Goal: Information Seeking & Learning: Find specific fact

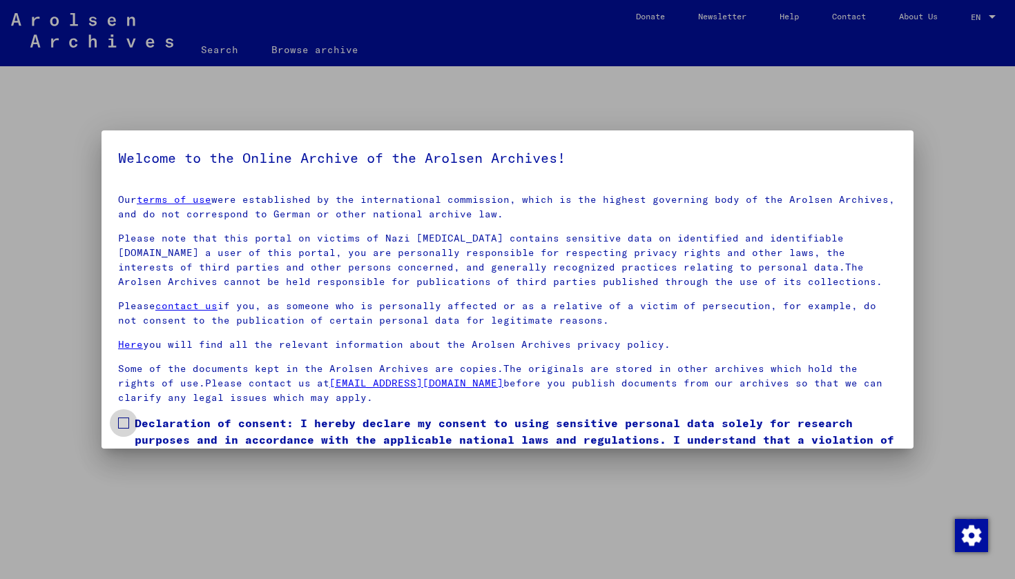
click at [122, 419] on span at bounding box center [123, 423] width 11 height 11
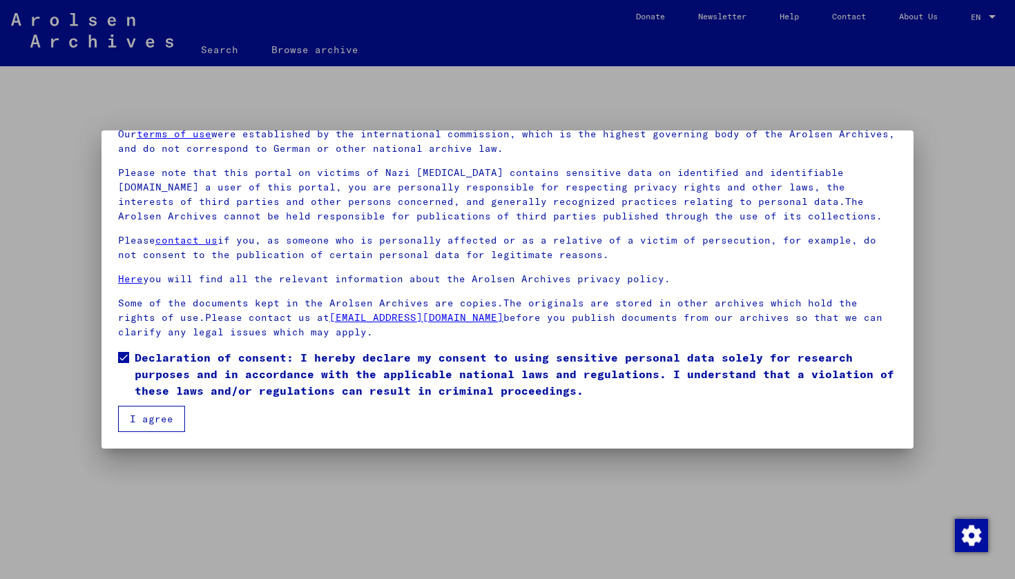
scroll to position [66, 0]
click at [135, 419] on button "I agree" at bounding box center [151, 419] width 67 height 26
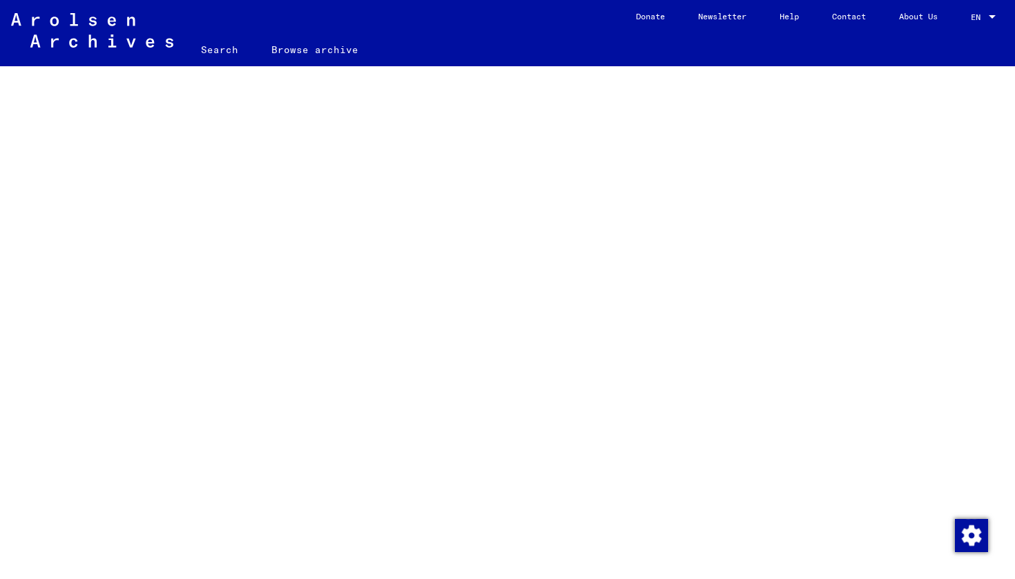
click at [216, 50] on link "Search" at bounding box center [219, 49] width 70 height 33
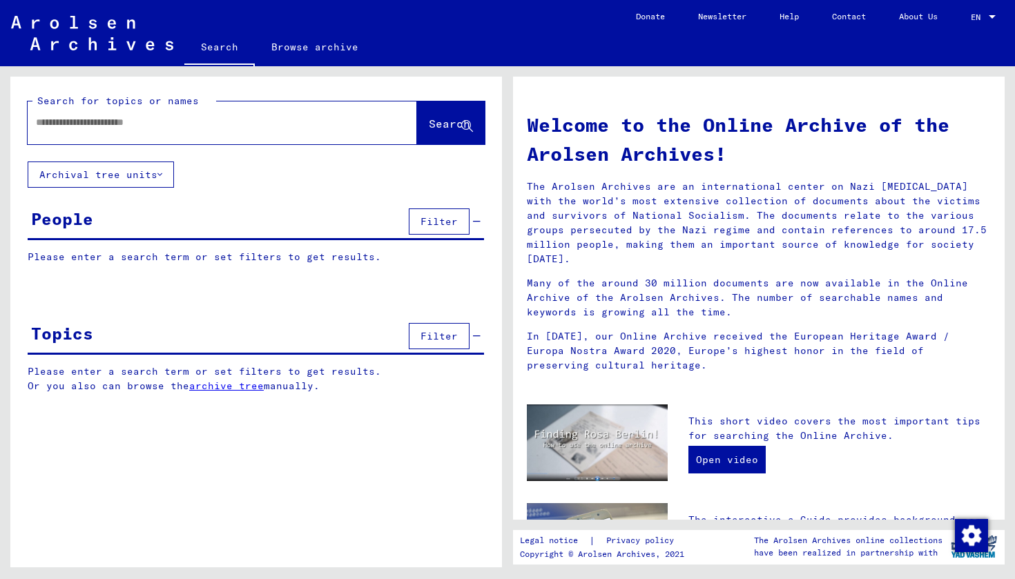
click at [180, 122] on input "text" at bounding box center [206, 122] width 340 height 15
type input "*********"
click at [147, 176] on button "Archival tree units" at bounding box center [101, 175] width 146 height 26
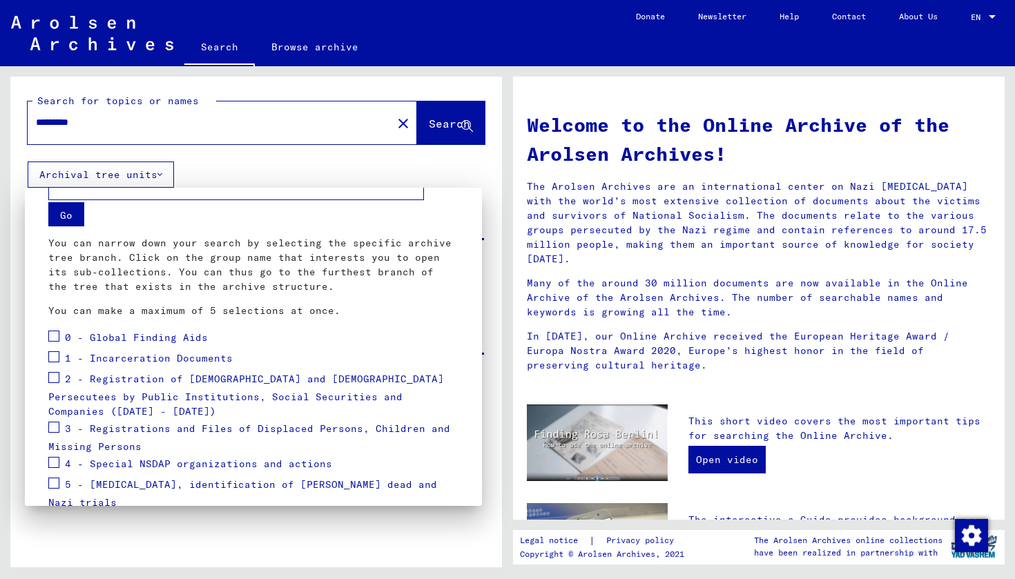
scroll to position [39, 0]
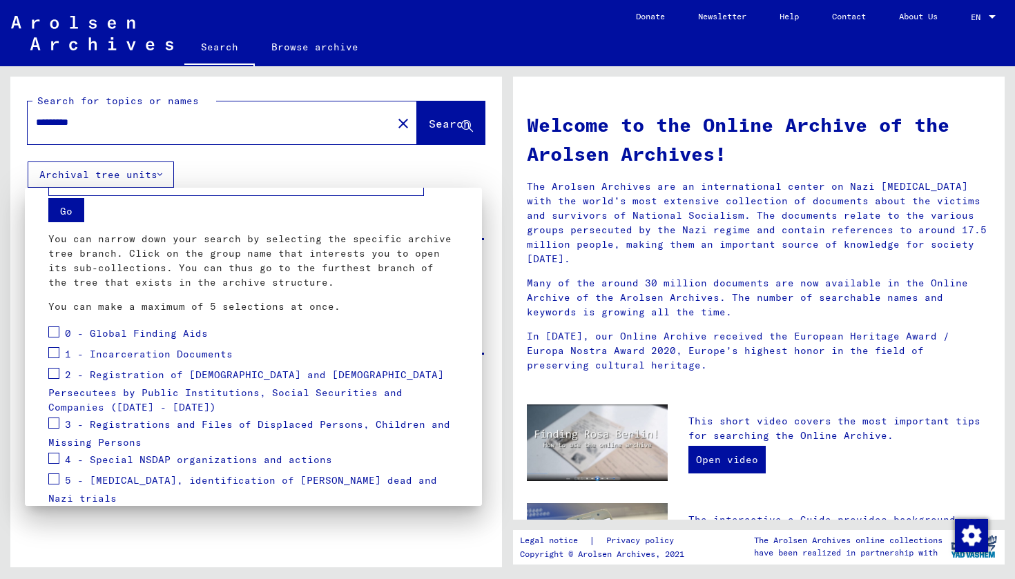
click at [52, 418] on span at bounding box center [53, 423] width 11 height 11
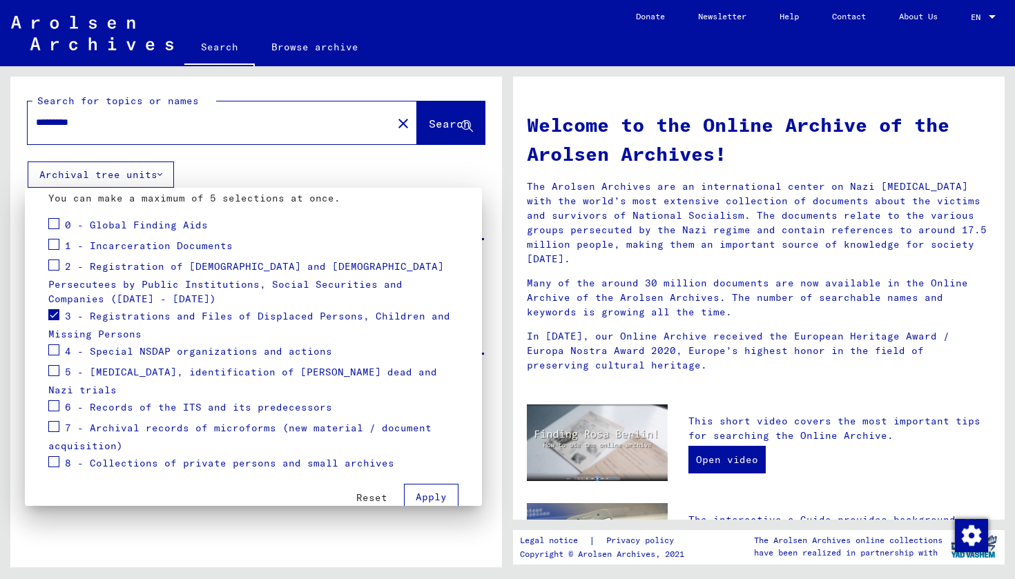
scroll to position [146, 0]
click at [427, 492] on span "Apply" at bounding box center [431, 498] width 31 height 12
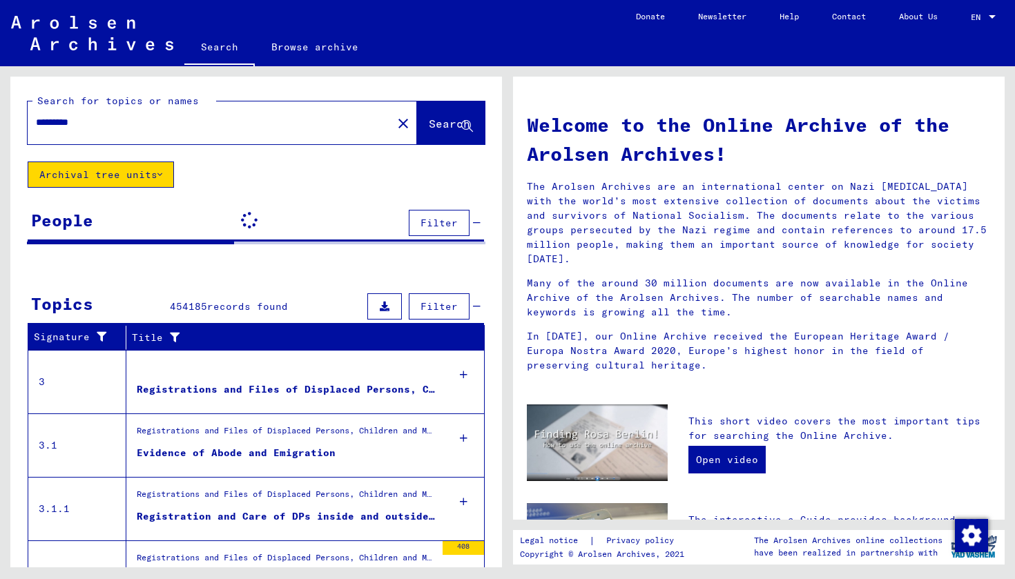
scroll to position [0, 0]
click at [465, 375] on icon at bounding box center [464, 375] width 8 height 48
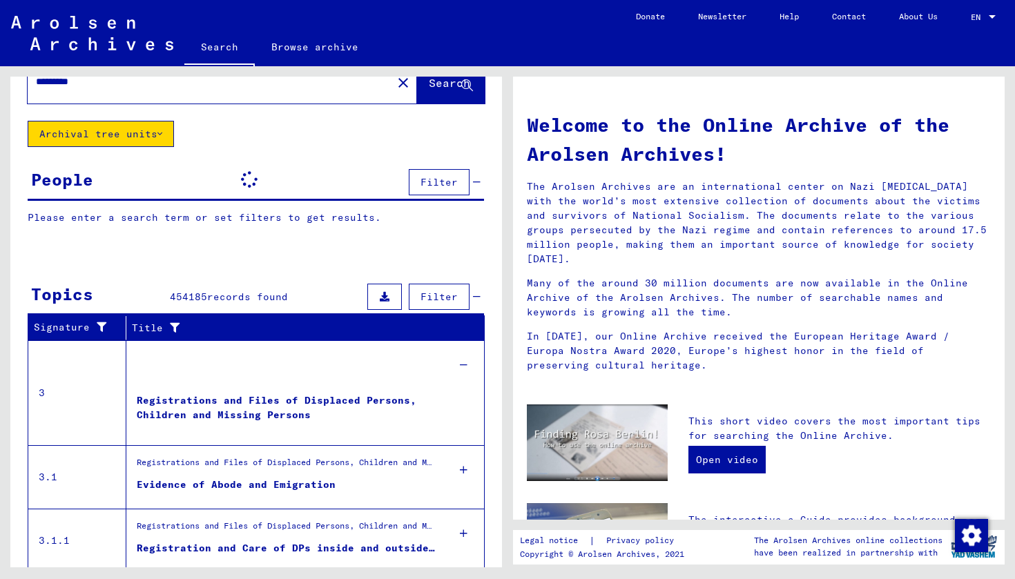
scroll to position [48, 0]
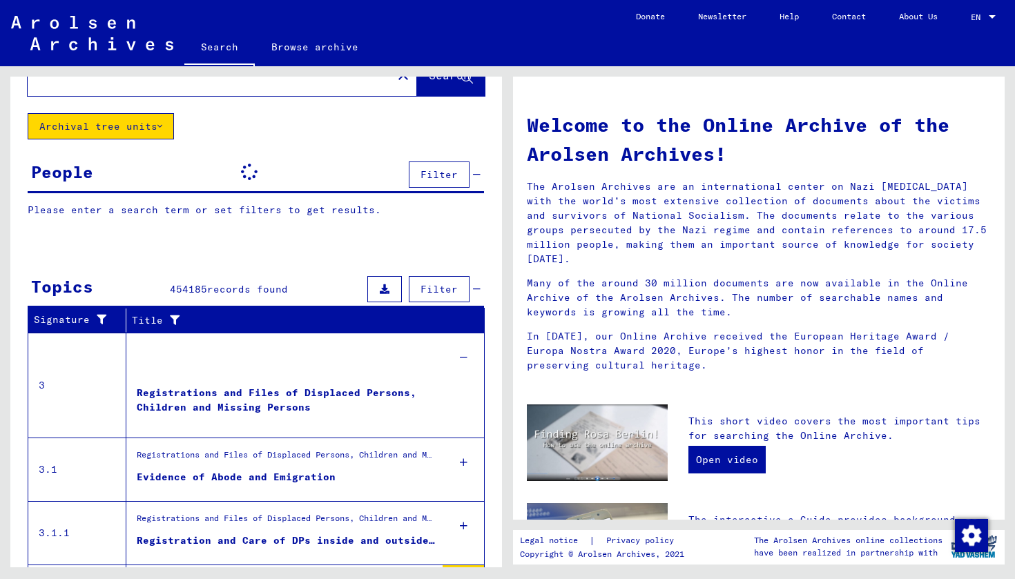
click at [462, 352] on icon at bounding box center [464, 358] width 8 height 48
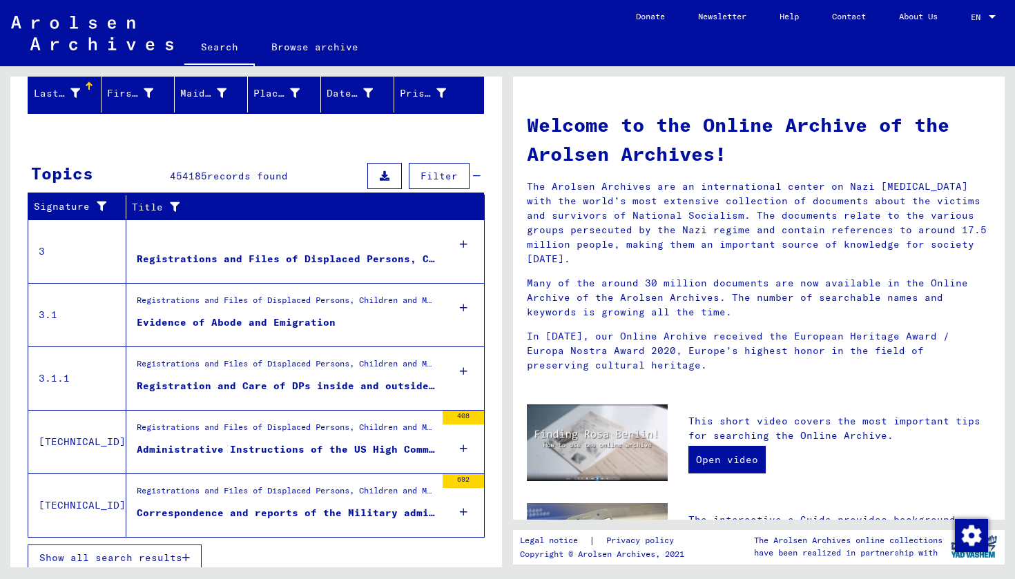
scroll to position [170, 0]
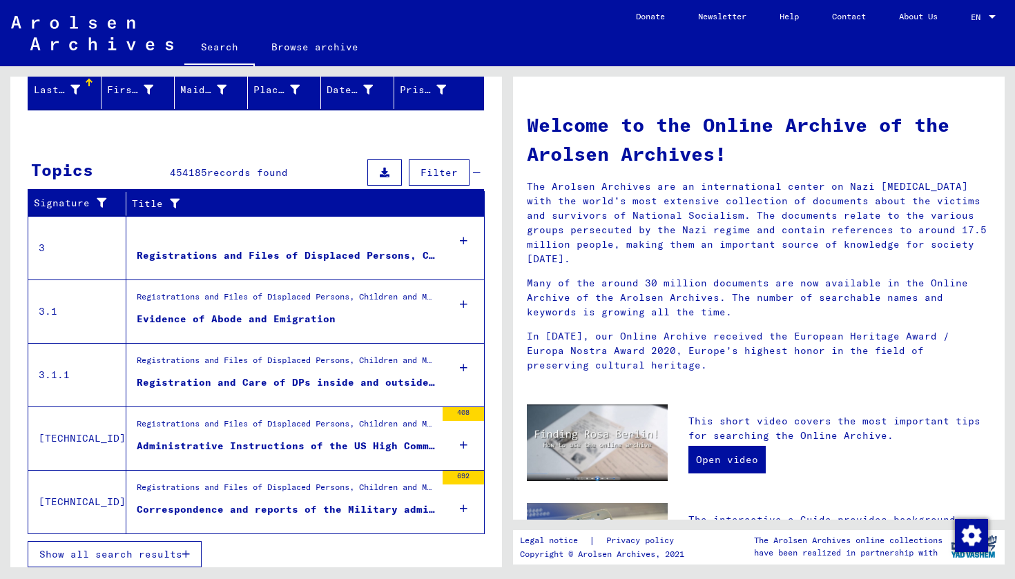
click at [463, 443] on icon at bounding box center [464, 445] width 8 height 48
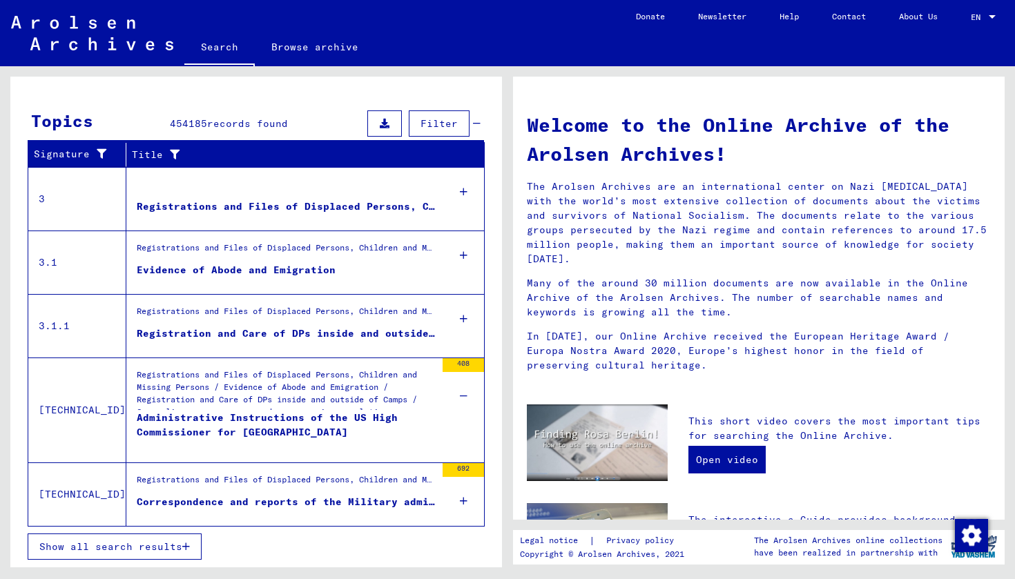
scroll to position [0, 0]
click at [467, 505] on icon at bounding box center [464, 501] width 8 height 48
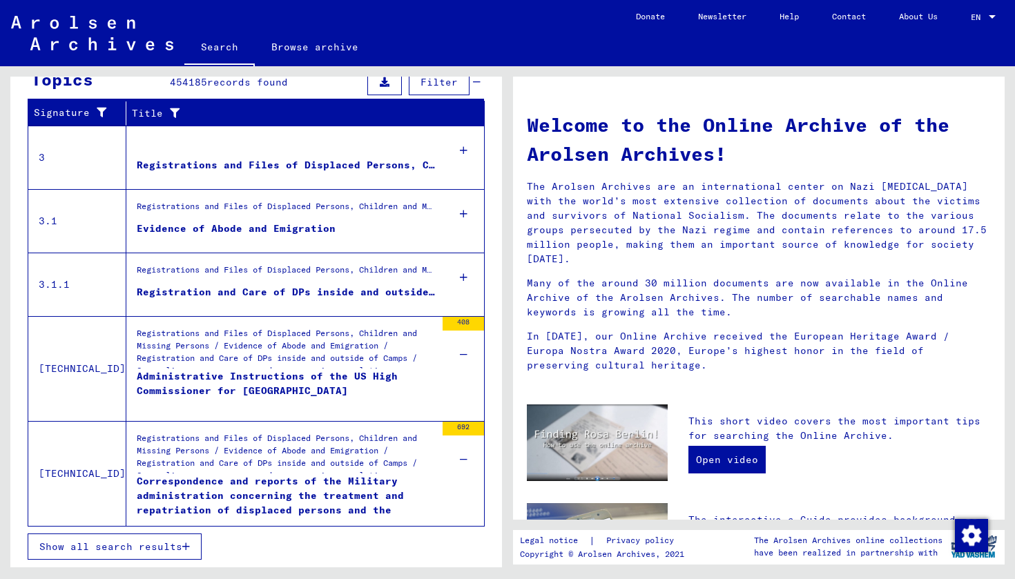
click at [183, 545] on icon "button" at bounding box center [186, 547] width 8 height 10
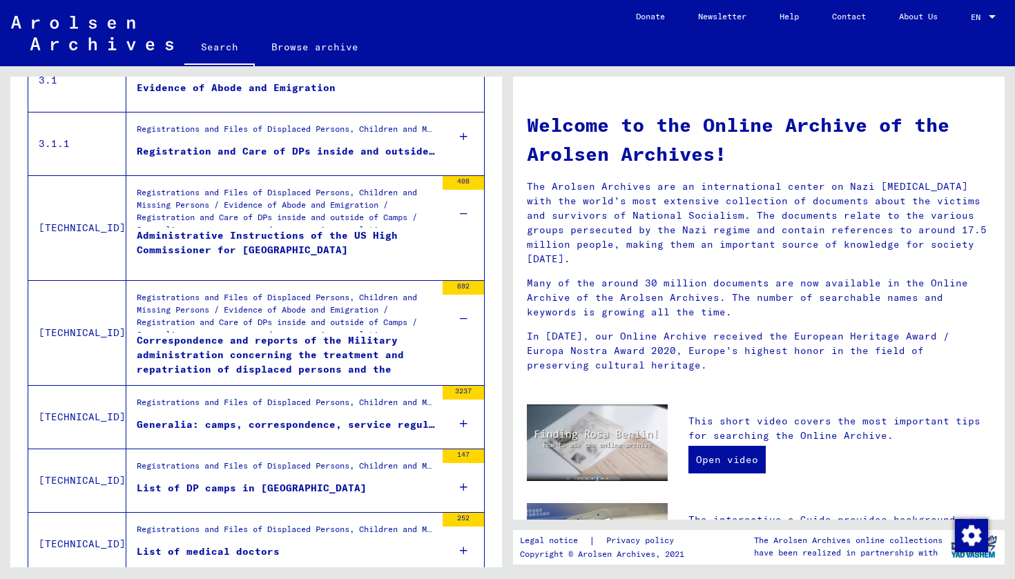
scroll to position [383, 0]
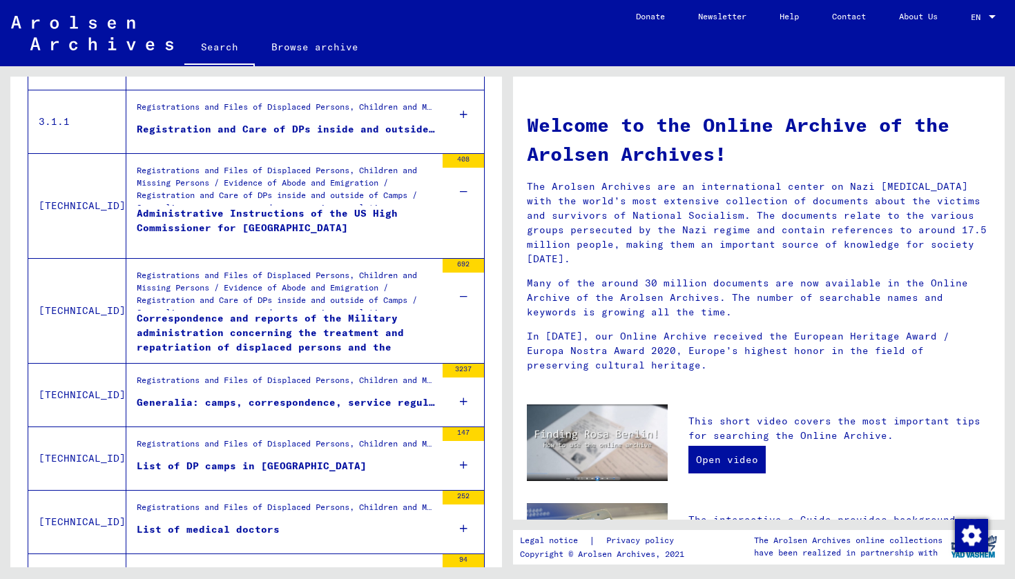
click at [458, 396] on div "3237" at bounding box center [463, 395] width 41 height 62
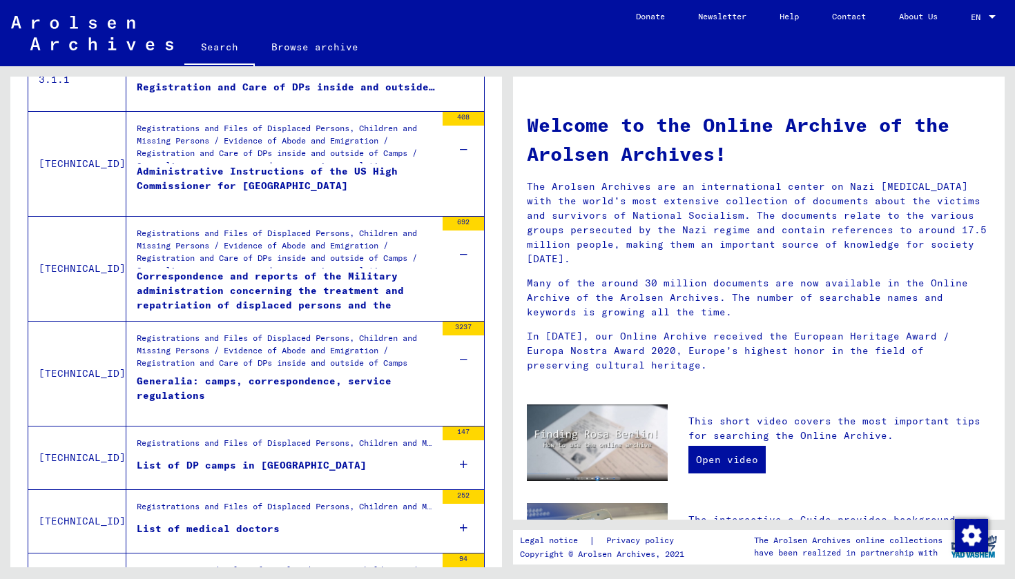
scroll to position [427, 0]
click at [458, 459] on div "147" at bounding box center [463, 456] width 41 height 62
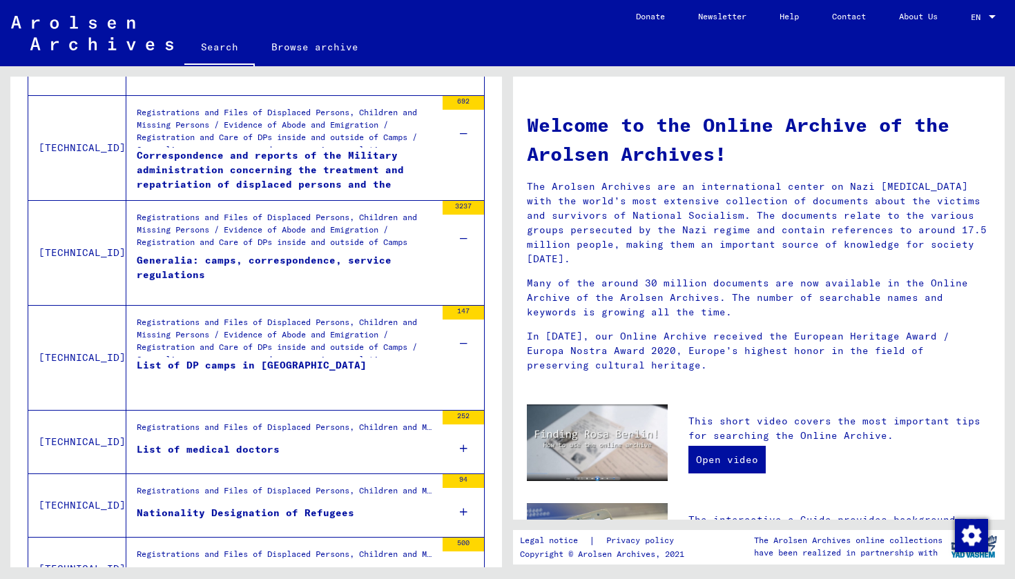
scroll to position [553, 0]
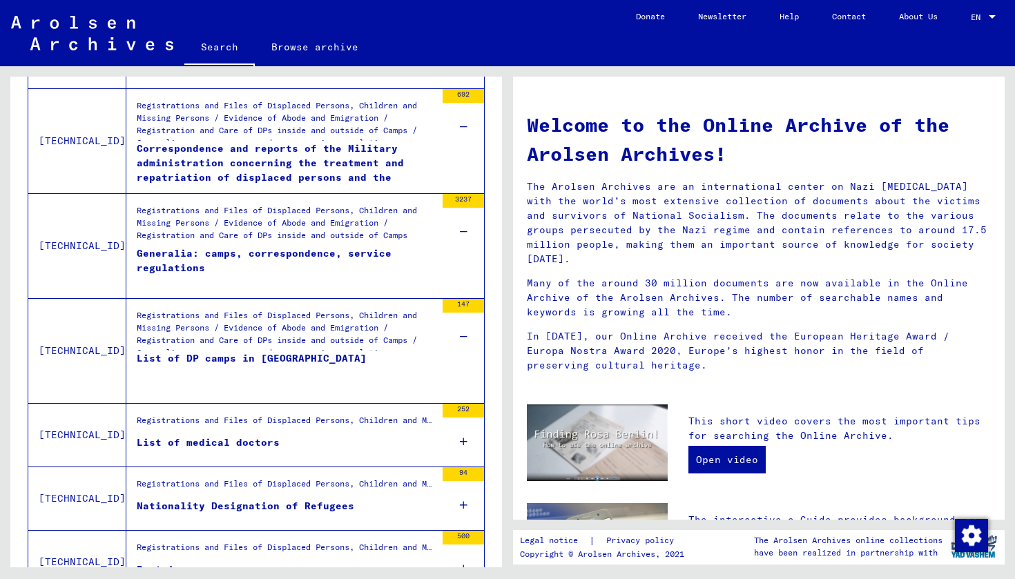
click at [468, 440] on div "252" at bounding box center [463, 435] width 41 height 62
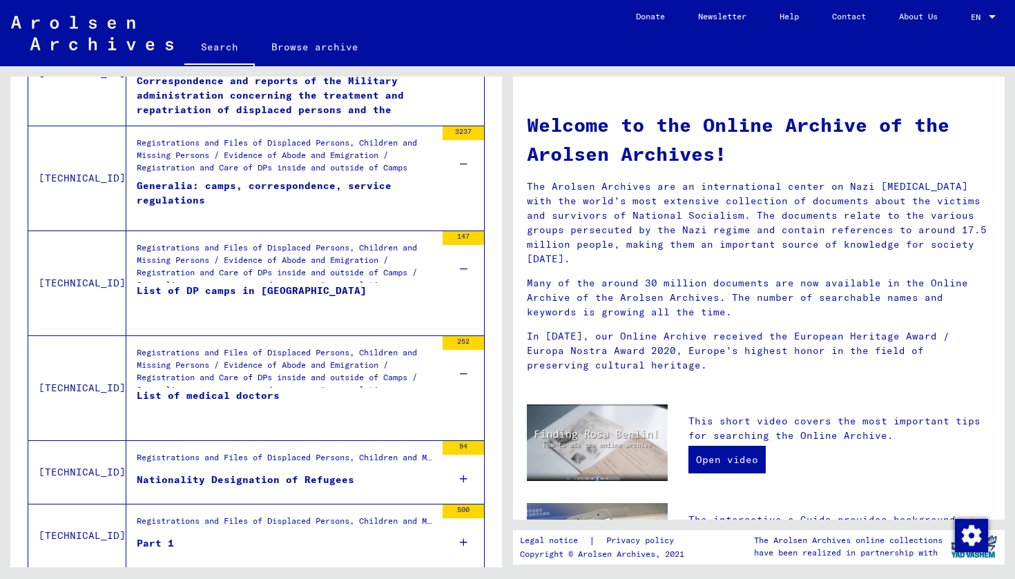
scroll to position [641, 0]
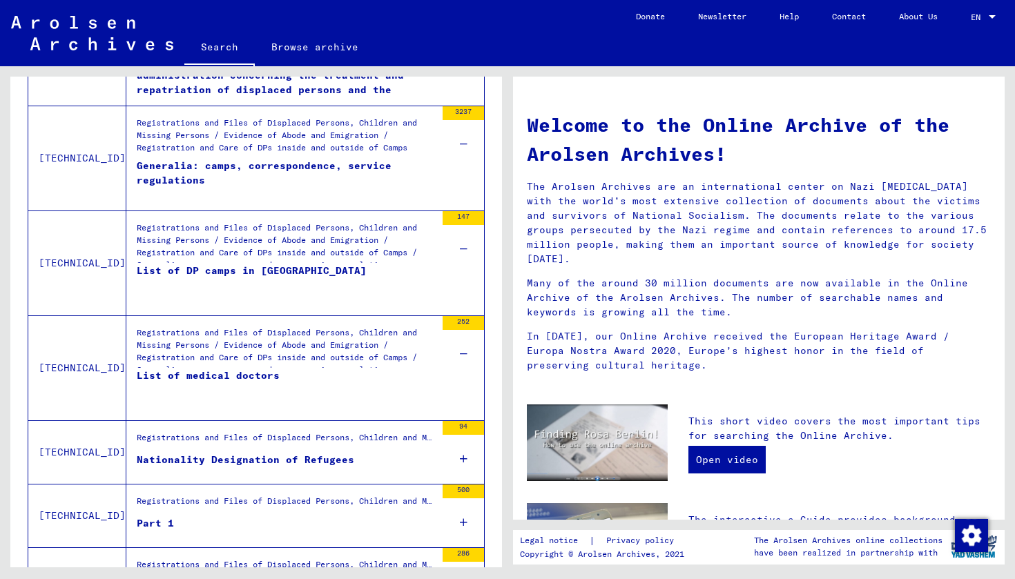
click at [472, 456] on div "94" at bounding box center [463, 452] width 41 height 62
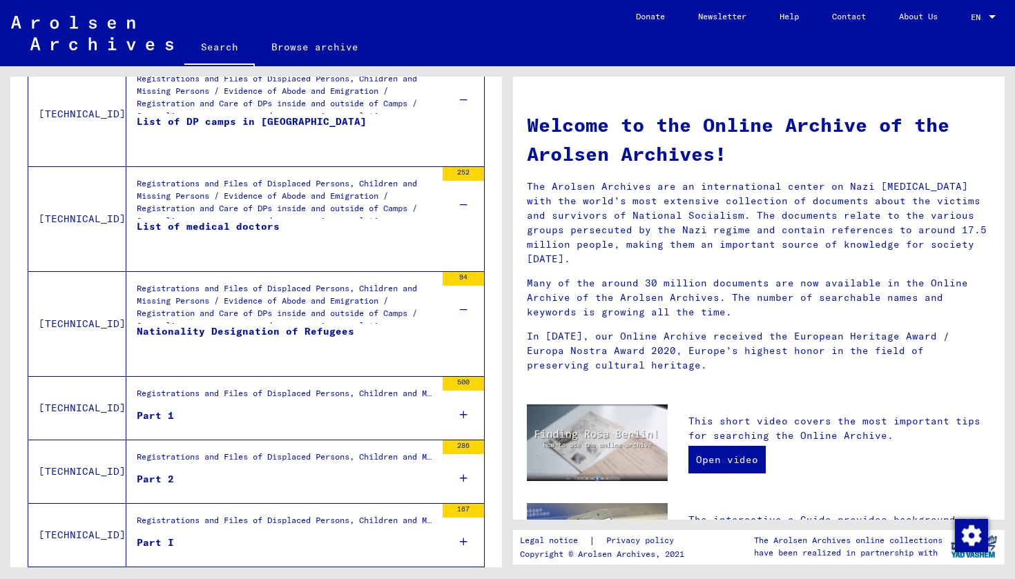
scroll to position [796, 0]
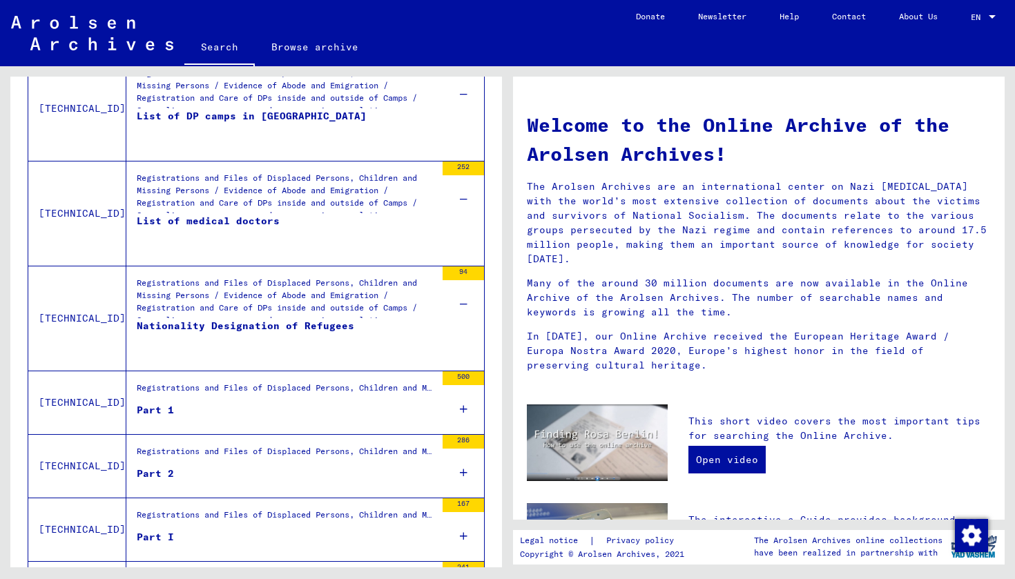
click at [456, 407] on div "500" at bounding box center [463, 403] width 41 height 62
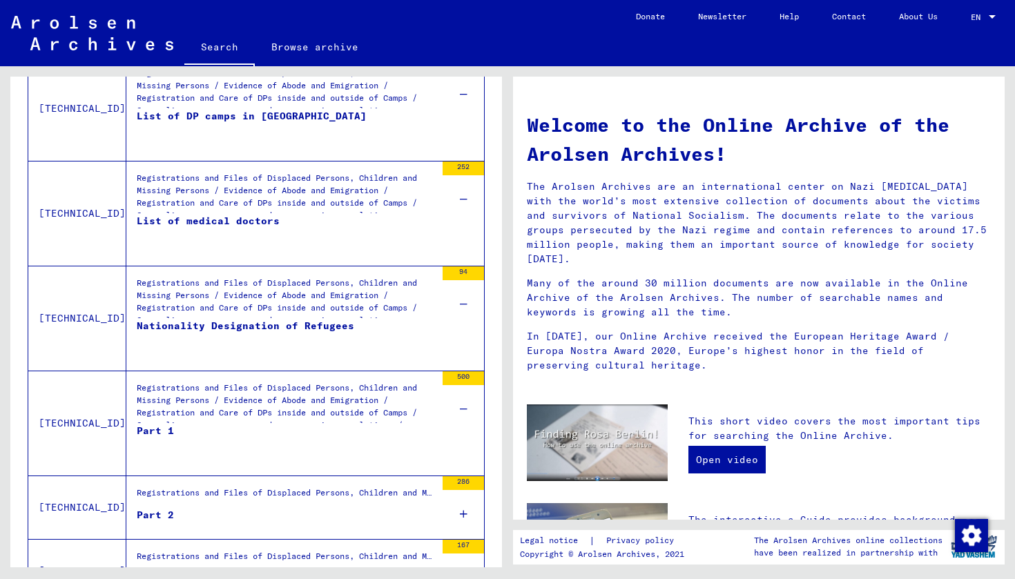
click at [457, 409] on div "500" at bounding box center [463, 403] width 41 height 62
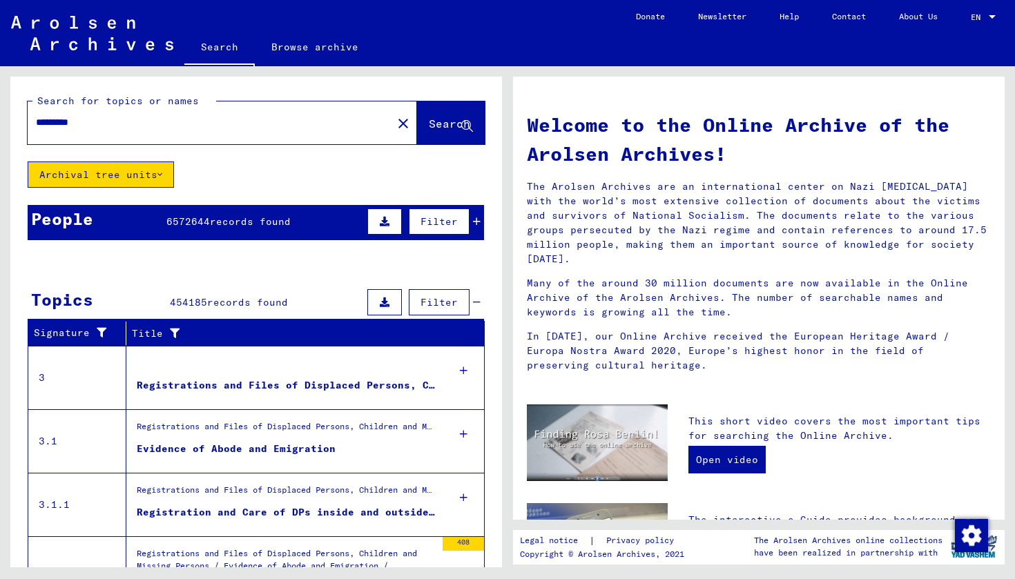
scroll to position [0, 0]
click at [462, 372] on icon at bounding box center [464, 371] width 8 height 48
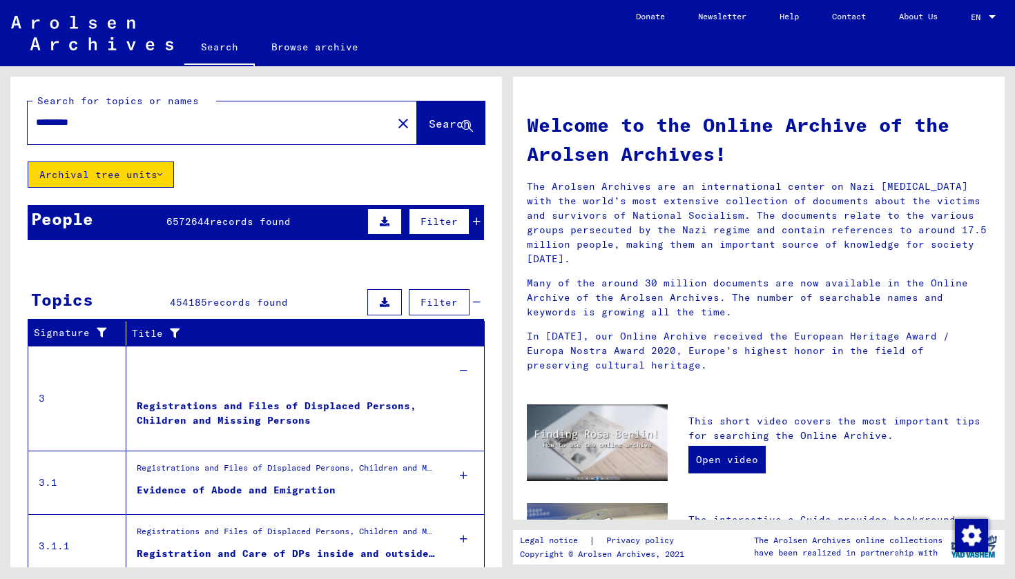
click at [462, 376] on icon at bounding box center [464, 371] width 8 height 48
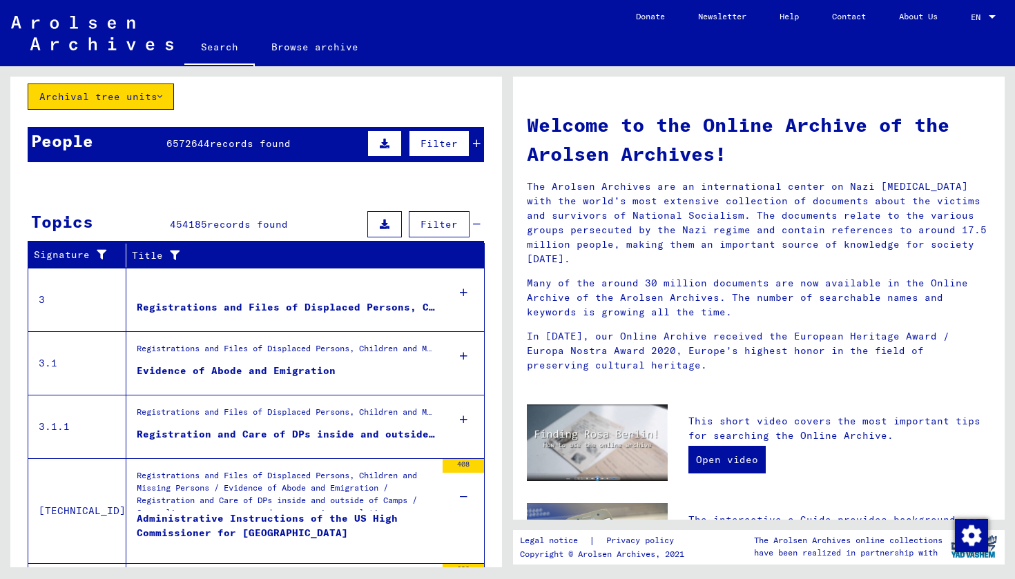
scroll to position [131, 0]
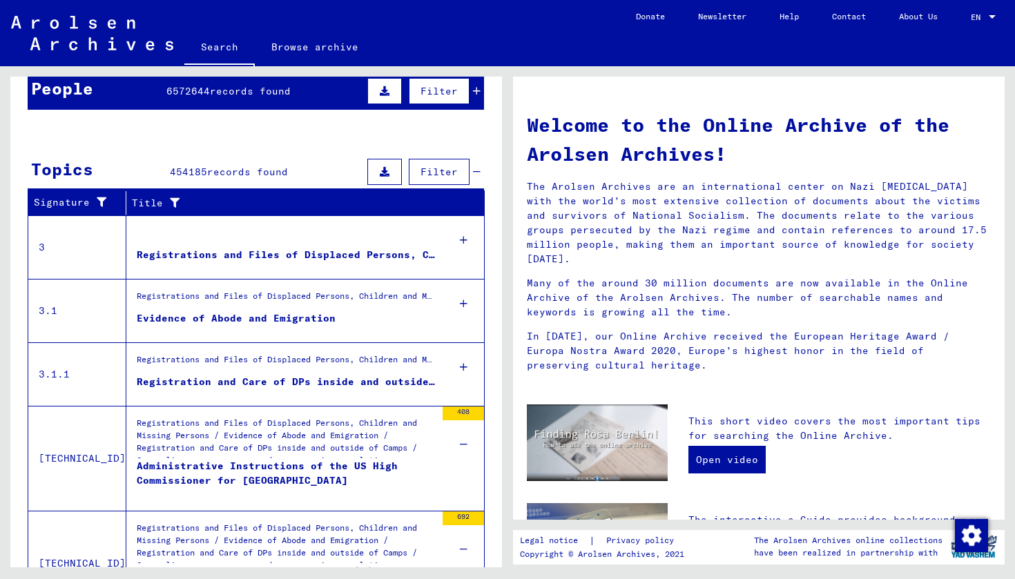
click at [380, 456] on div "Registrations and Files of Displaced Persons, Children and Missing Persons / Ev…" at bounding box center [286, 437] width 299 height 41
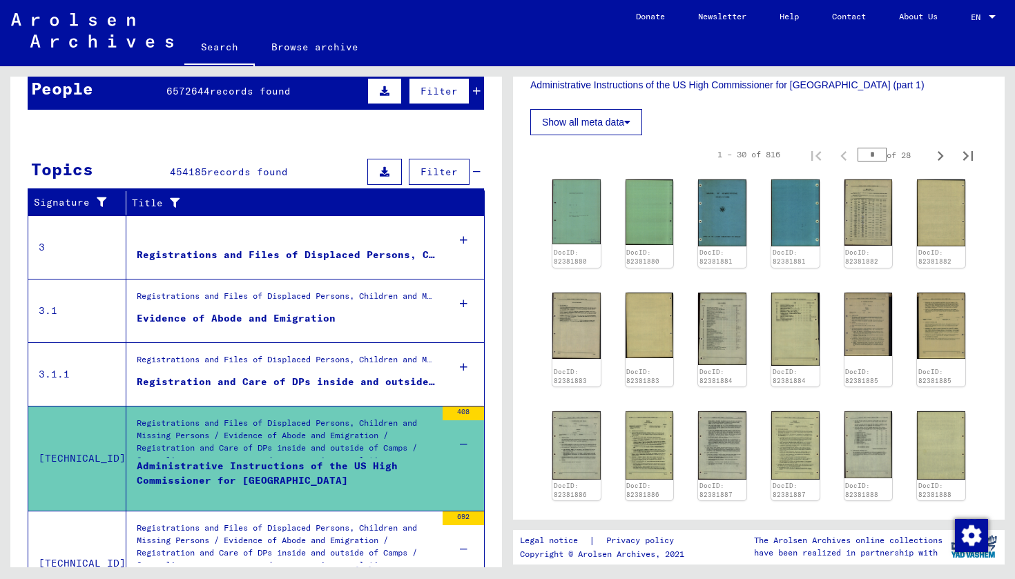
scroll to position [277, 0]
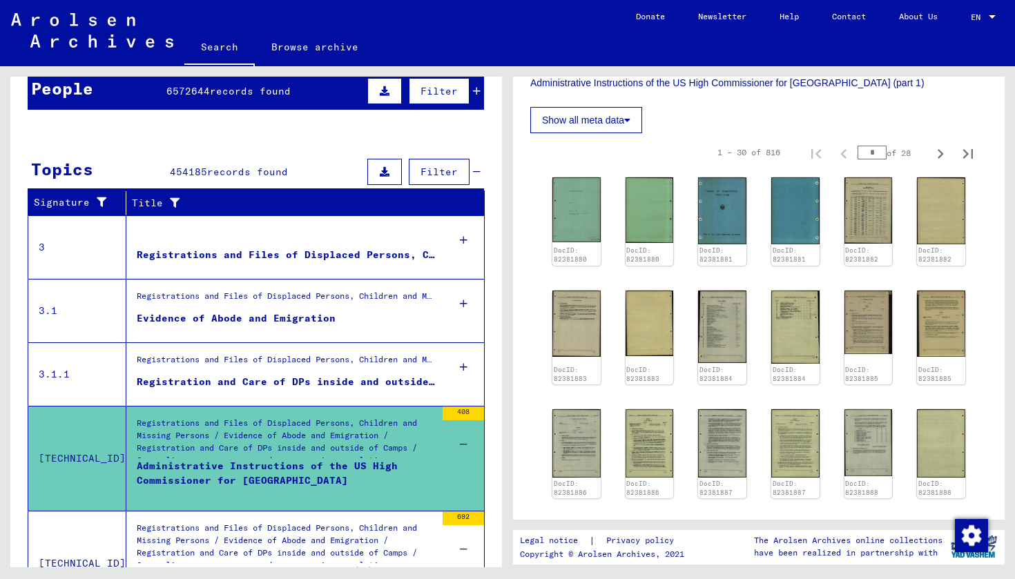
click at [456, 441] on div "408" at bounding box center [463, 438] width 41 height 62
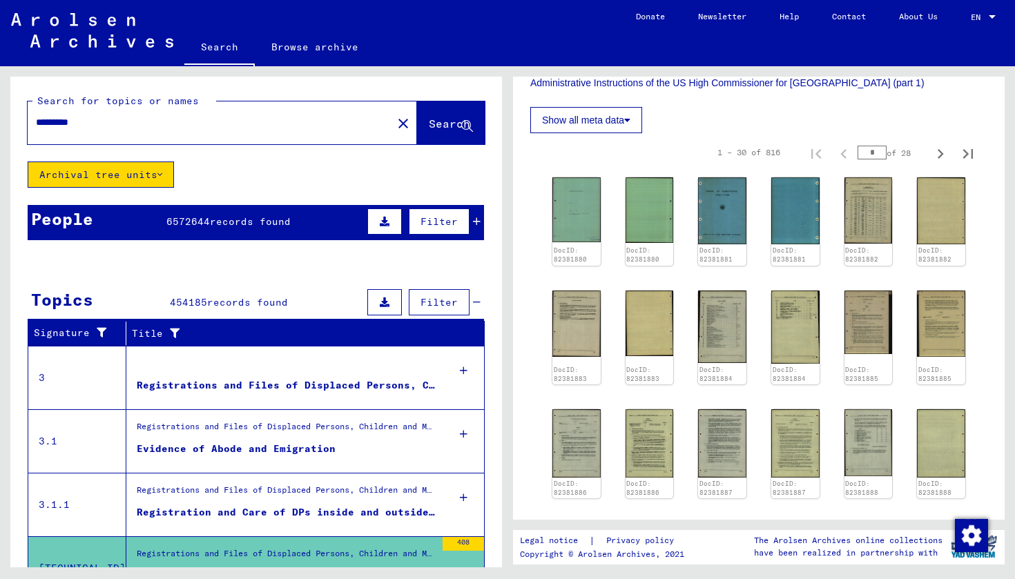
scroll to position [0, 0]
click at [475, 300] on icon at bounding box center [477, 303] width 8 height 10
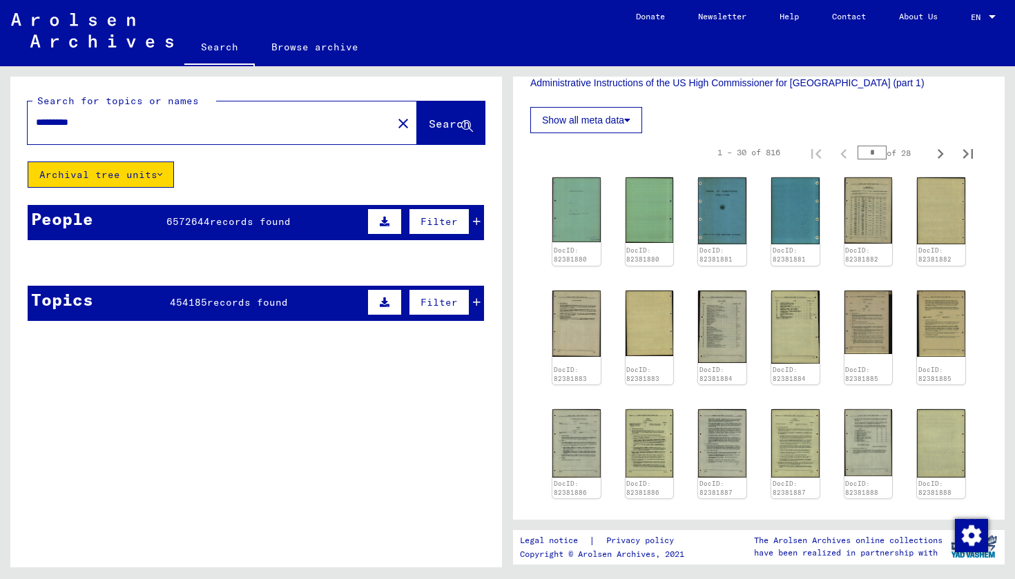
click at [476, 222] on icon at bounding box center [477, 222] width 8 height 10
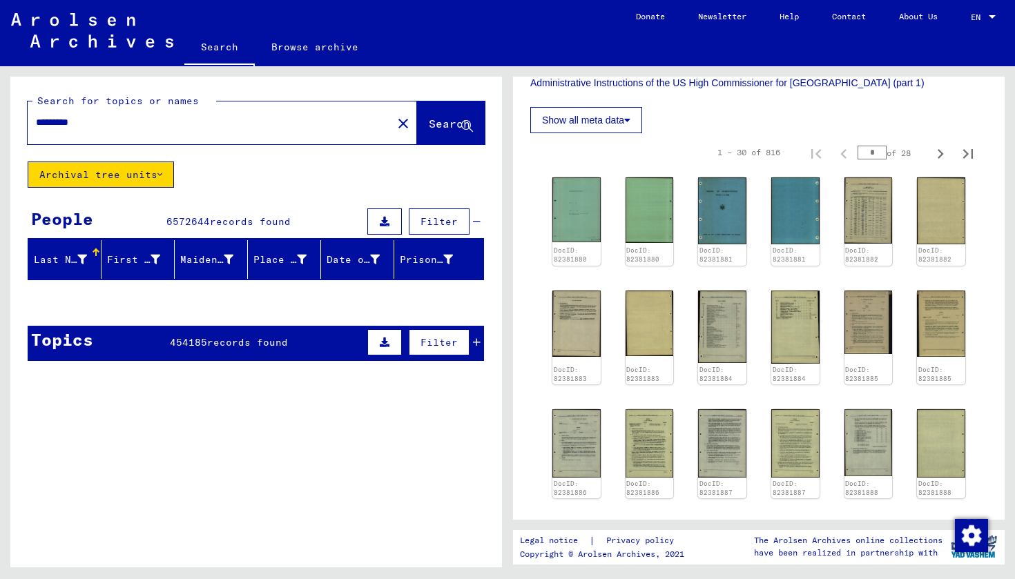
click at [75, 262] on div "Last Name" at bounding box center [60, 260] width 53 height 15
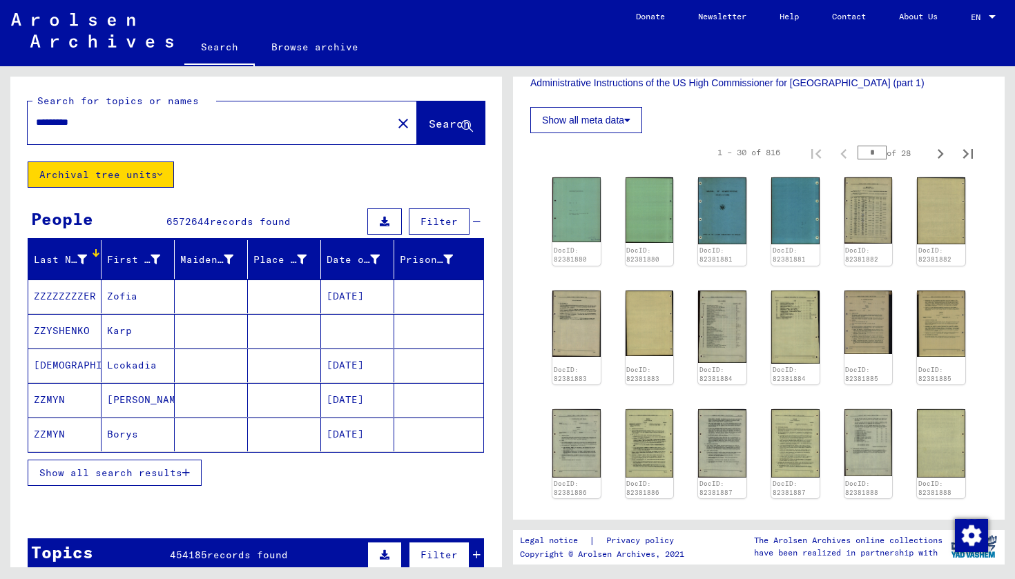
click at [97, 249] on div at bounding box center [96, 253] width 8 height 8
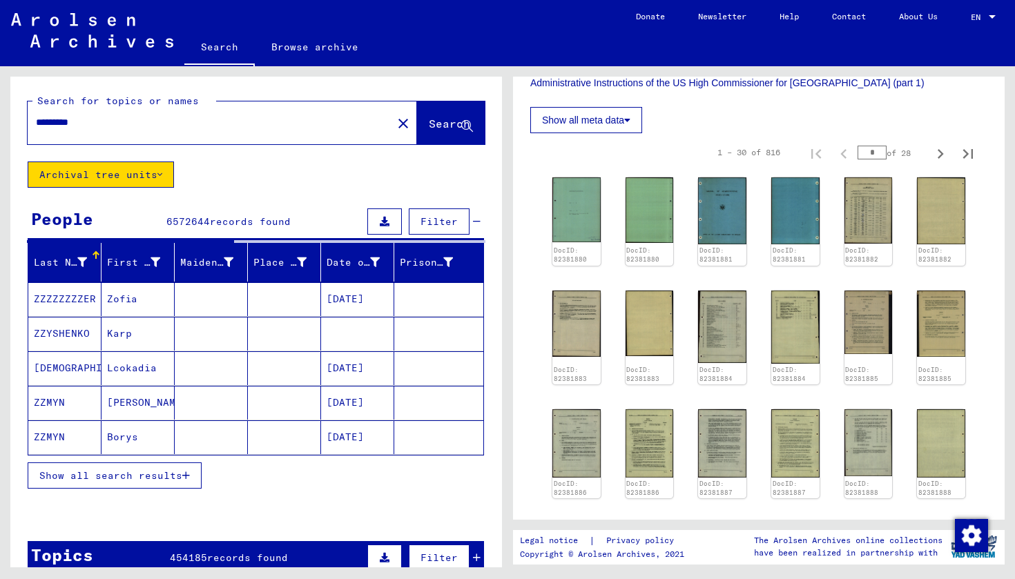
click at [190, 479] on icon "button" at bounding box center [186, 476] width 8 height 10
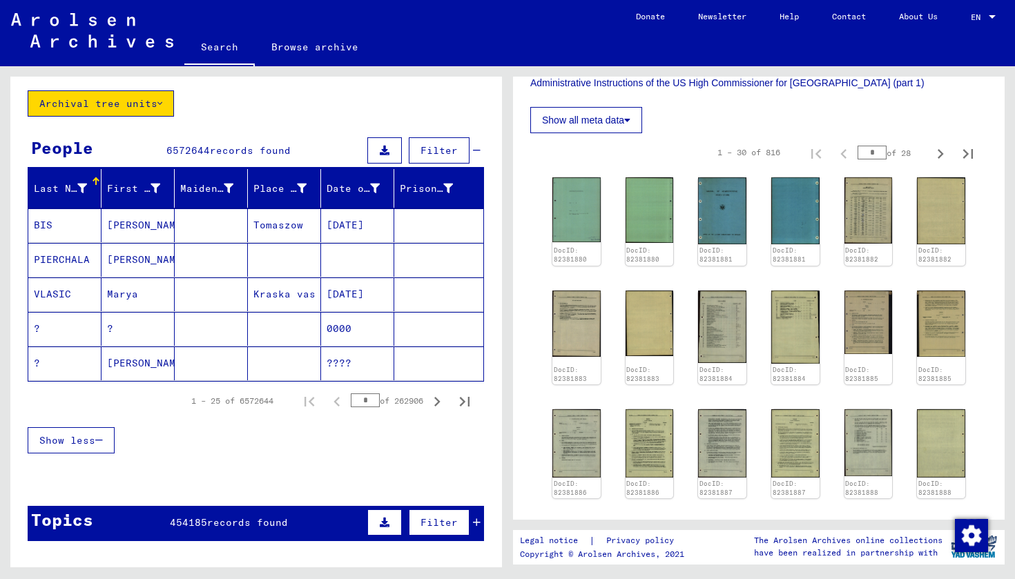
scroll to position [70, 0]
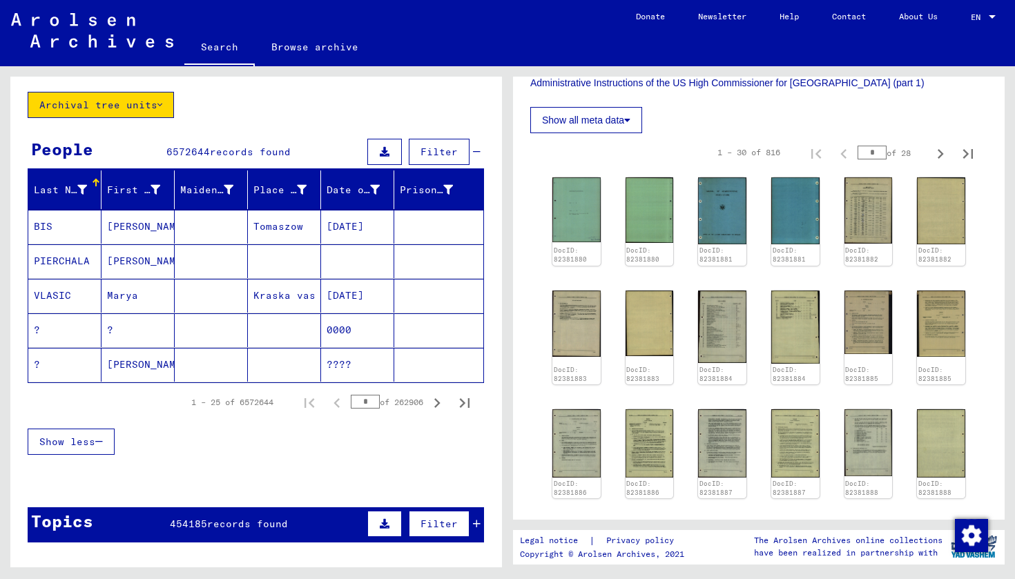
click at [82, 188] on icon at bounding box center [82, 190] width 10 height 10
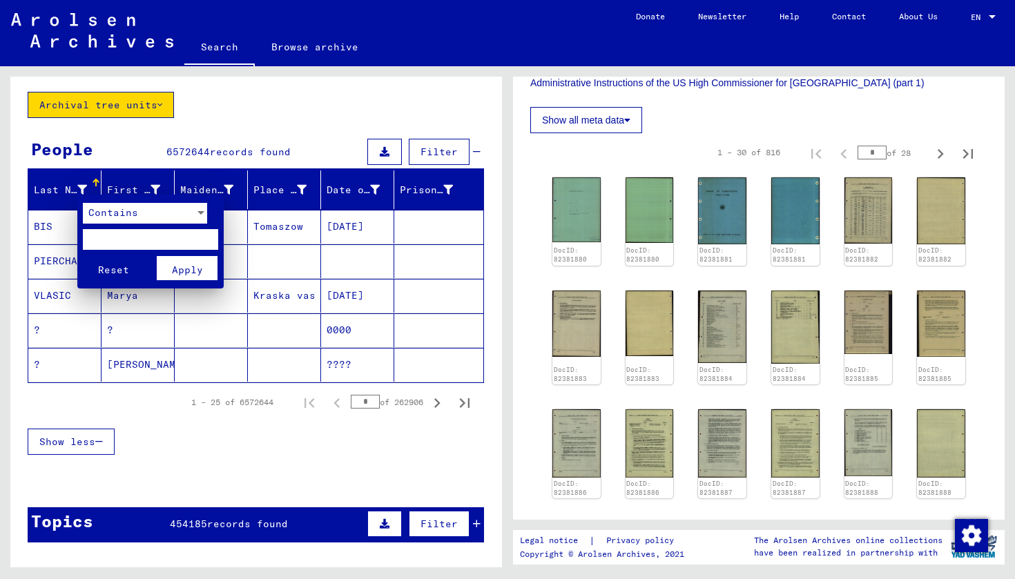
click at [122, 238] on input "text" at bounding box center [150, 239] width 135 height 21
type input "*********"
click at [113, 265] on button "Reset" at bounding box center [113, 268] width 61 height 24
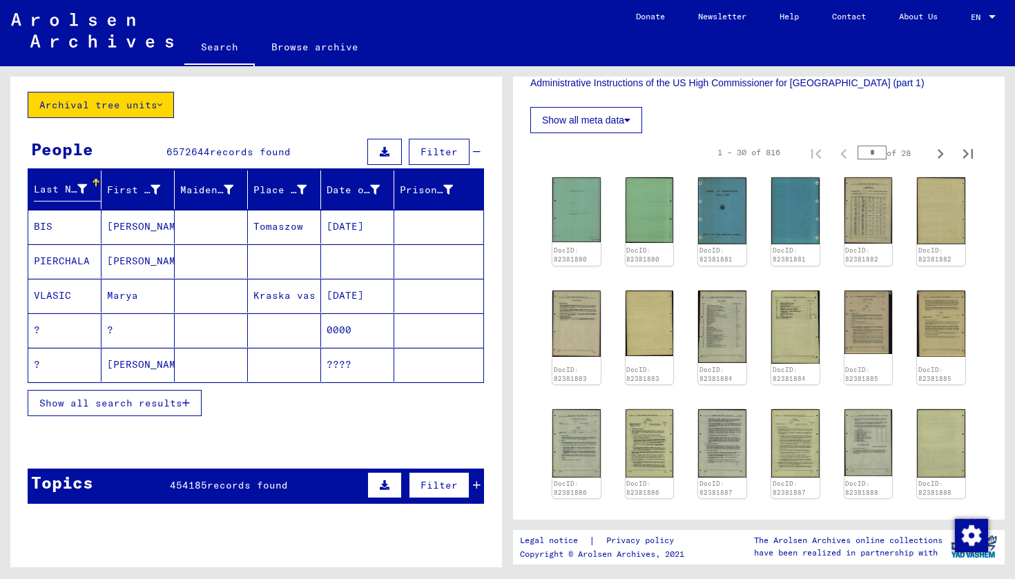
click at [184, 402] on icon "button" at bounding box center [186, 403] width 8 height 10
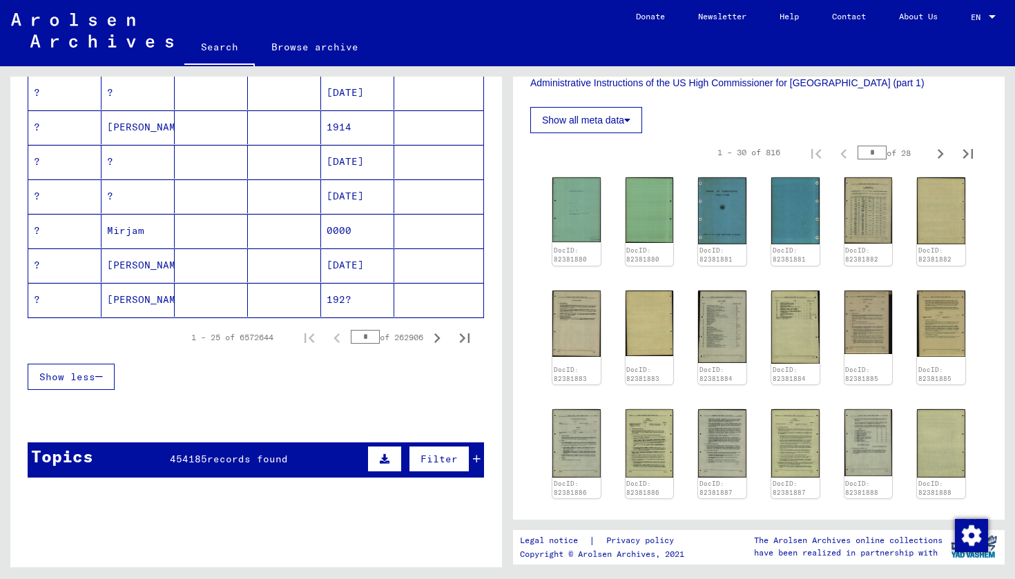
scroll to position [809, 0]
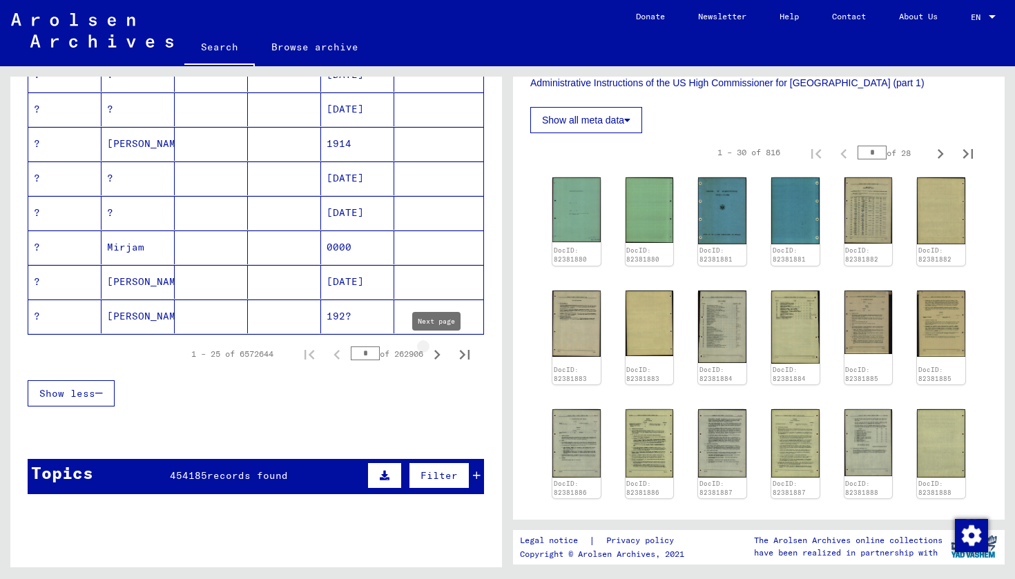
click at [437, 358] on icon "Next page" at bounding box center [437, 355] width 6 height 10
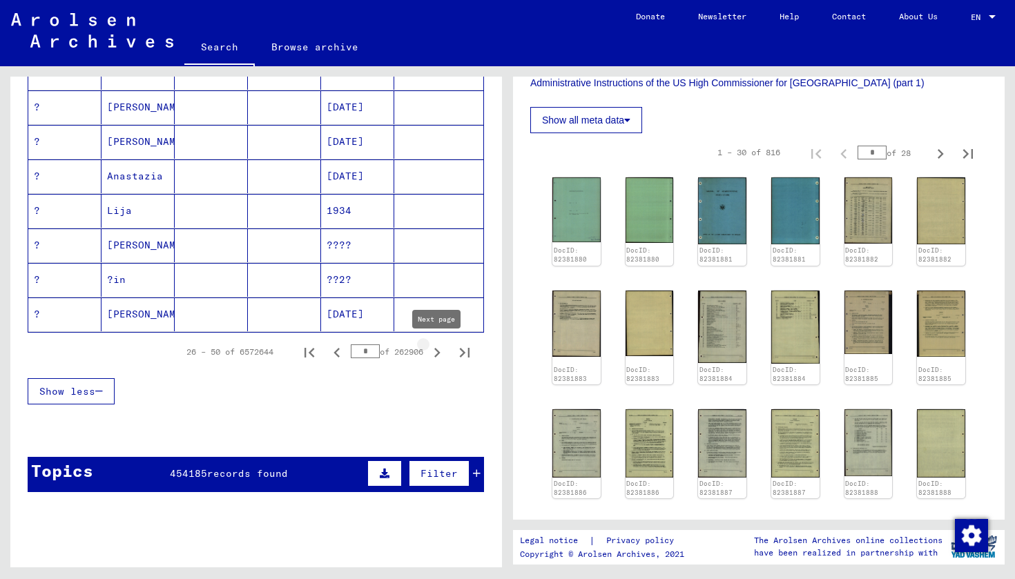
click at [439, 354] on icon "Next page" at bounding box center [437, 353] width 6 height 10
type input "*"
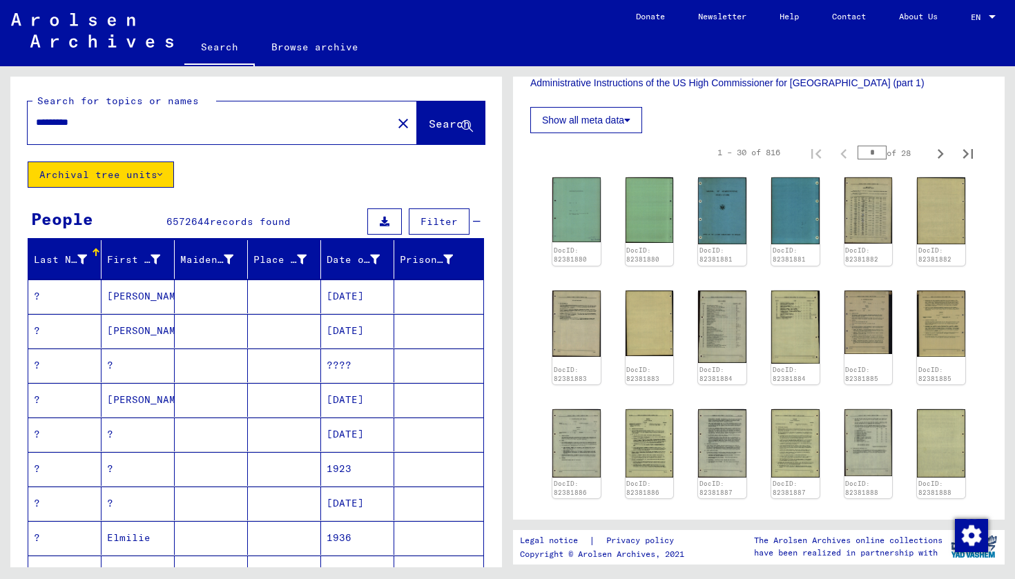
scroll to position [0, 0]
click at [81, 257] on icon at bounding box center [82, 260] width 10 height 10
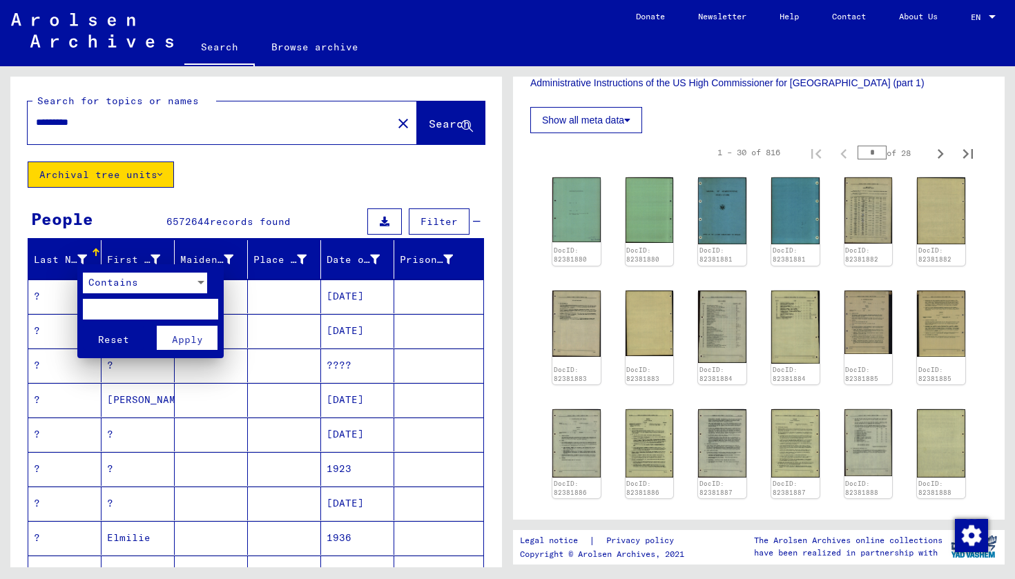
click at [122, 309] on input "text" at bounding box center [150, 309] width 135 height 21
type input "*********"
click at [197, 338] on span "Apply" at bounding box center [187, 340] width 31 height 12
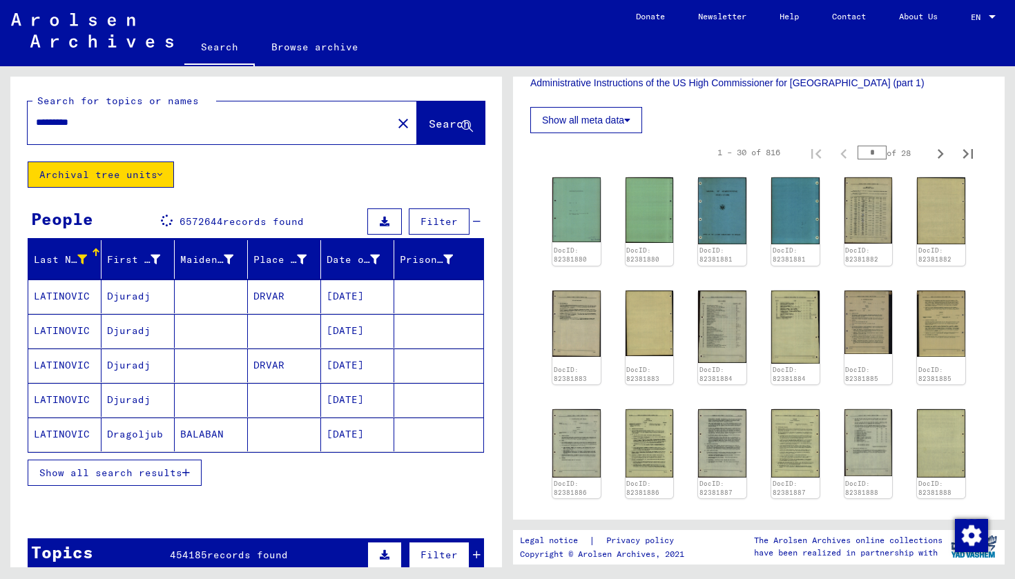
click at [180, 472] on span "Show all search results" at bounding box center [110, 473] width 143 height 12
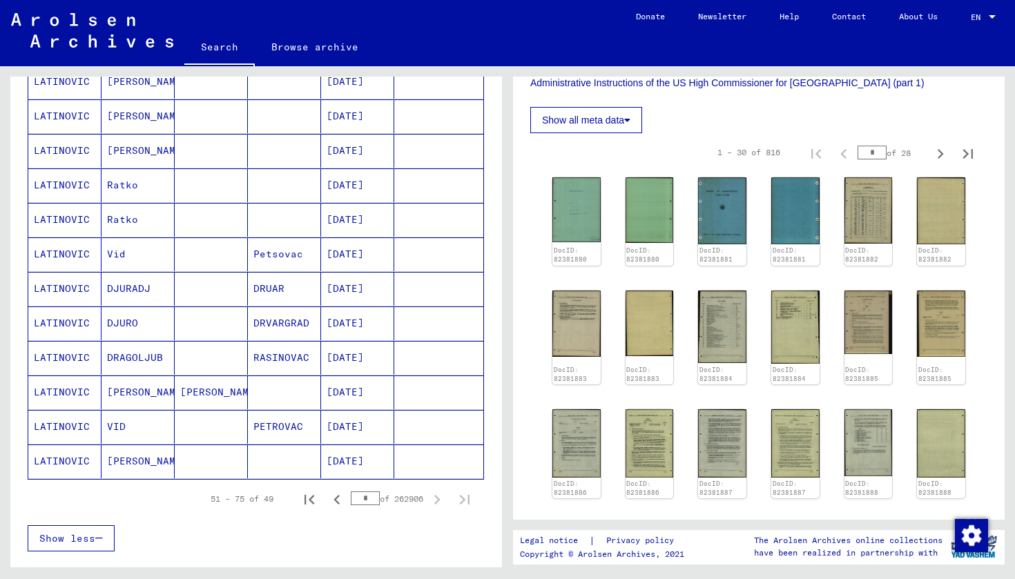
scroll to position [666, 0]
click at [66, 461] on mat-cell "LATINOVIC" at bounding box center [64, 460] width 73 height 34
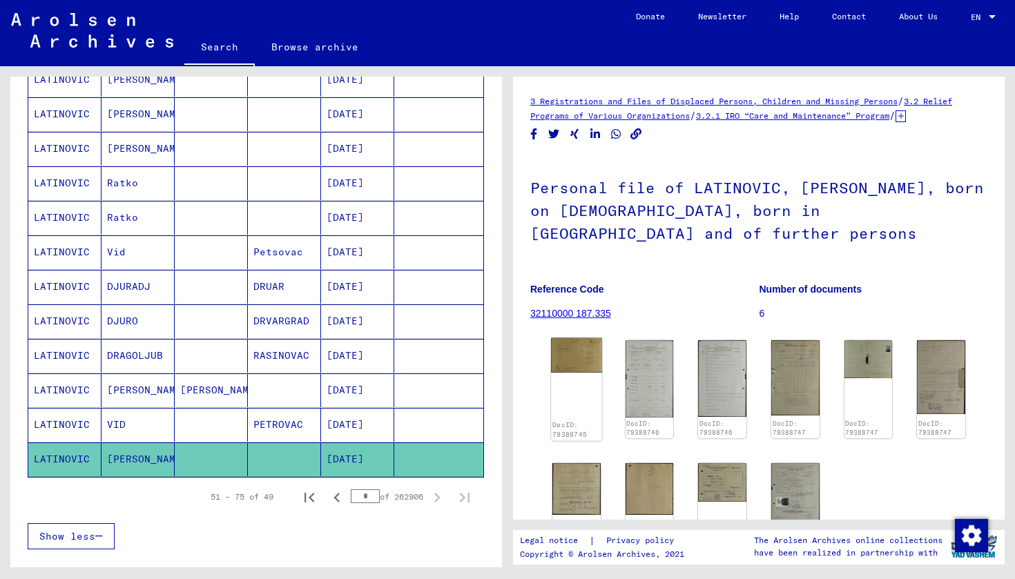
click at [569, 338] on img at bounding box center [576, 355] width 50 height 35
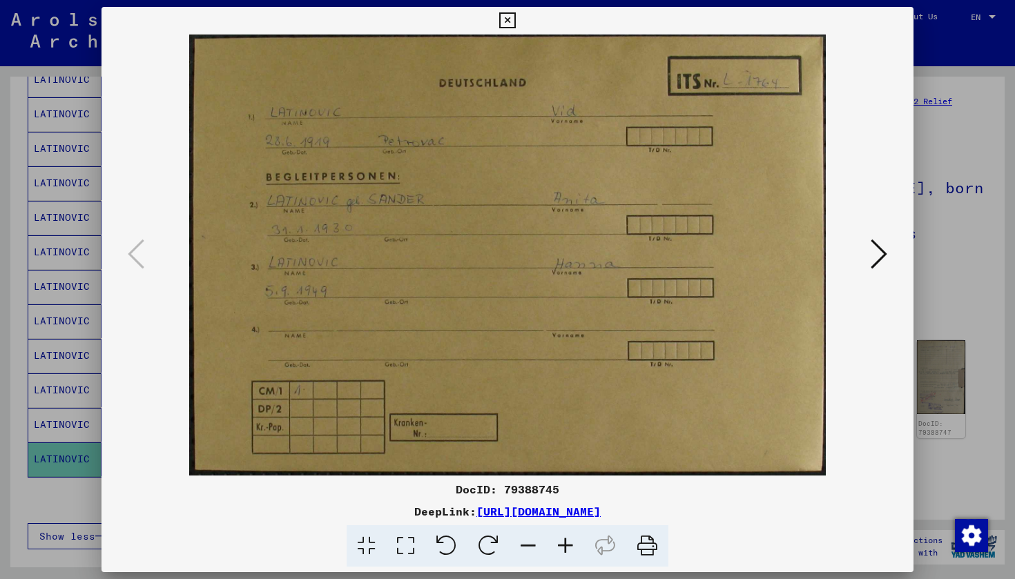
click at [879, 249] on icon at bounding box center [879, 254] width 17 height 33
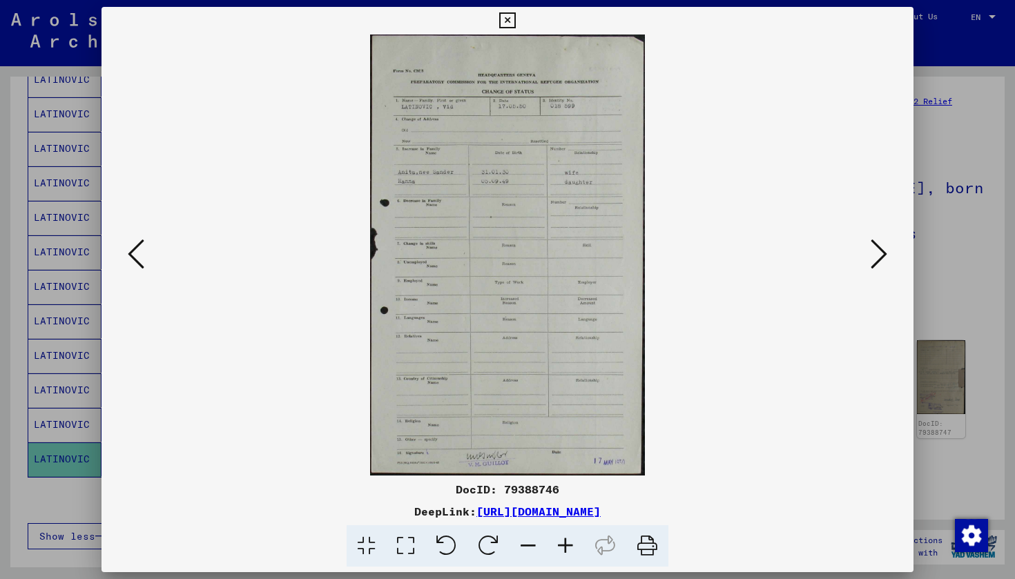
click at [877, 253] on icon at bounding box center [879, 254] width 17 height 33
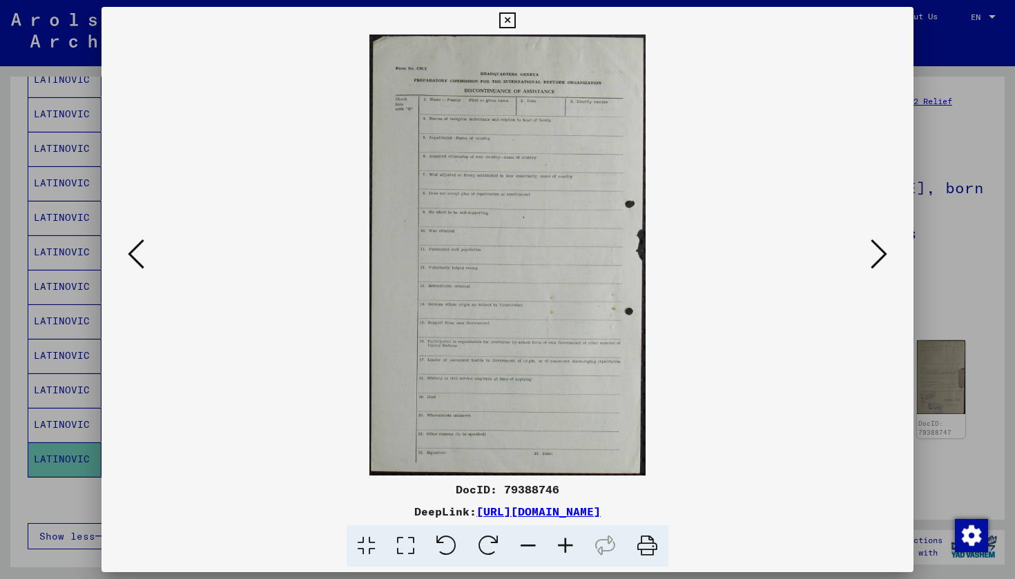
click at [877, 254] on icon at bounding box center [879, 254] width 17 height 33
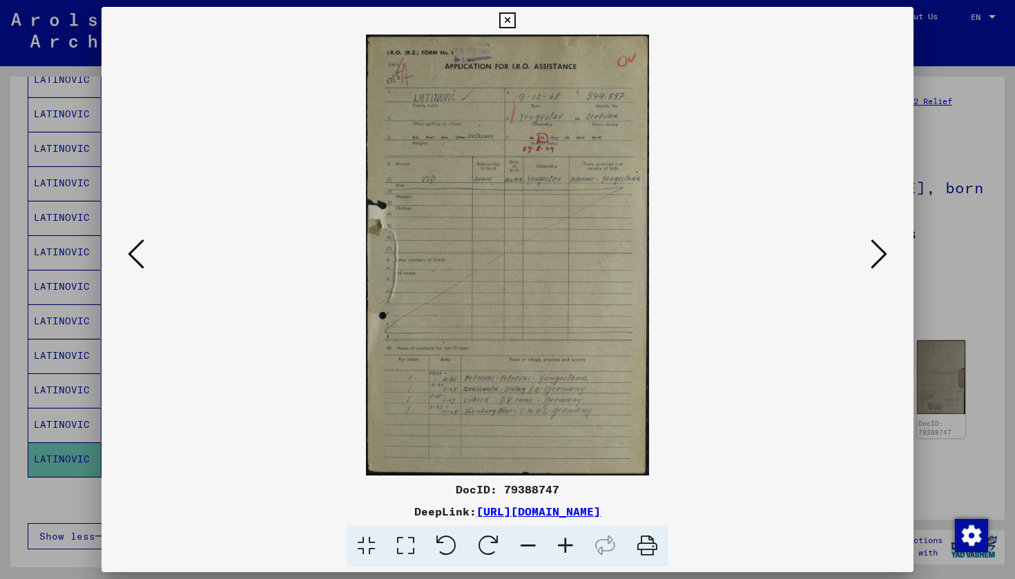
click at [515, 19] on icon at bounding box center [507, 20] width 16 height 17
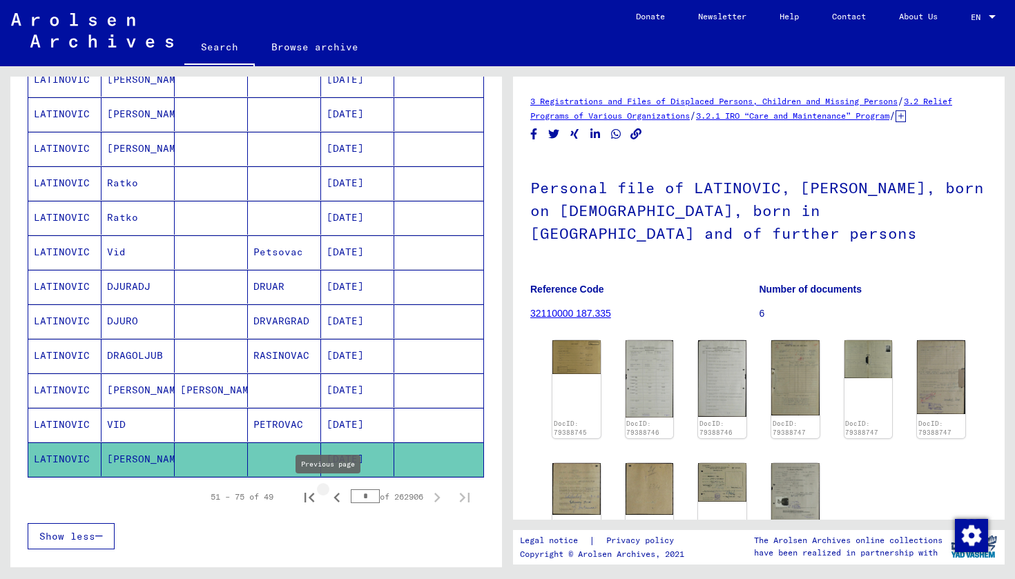
click at [334, 499] on icon "Previous page" at bounding box center [337, 498] width 6 height 10
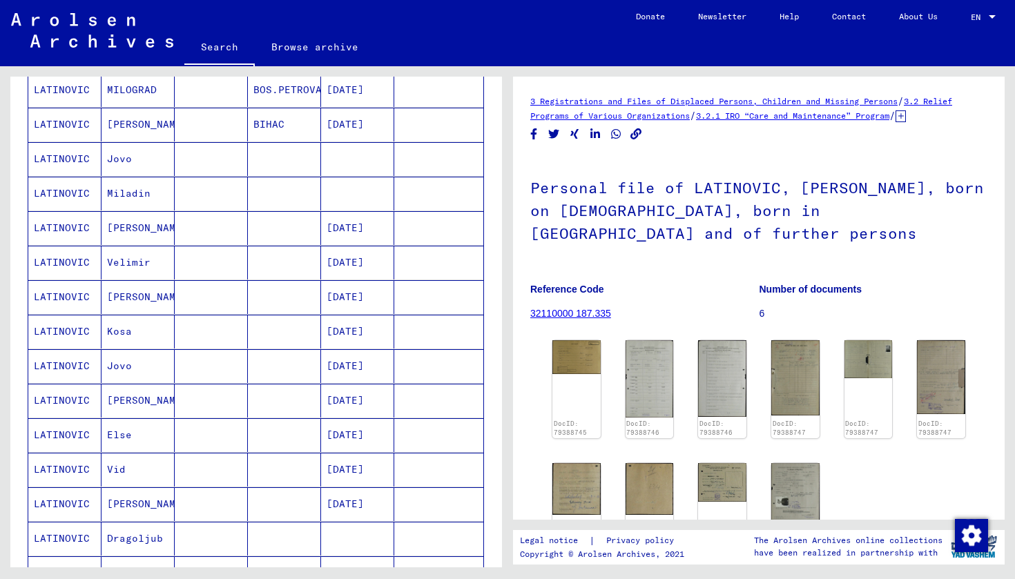
scroll to position [213, 0]
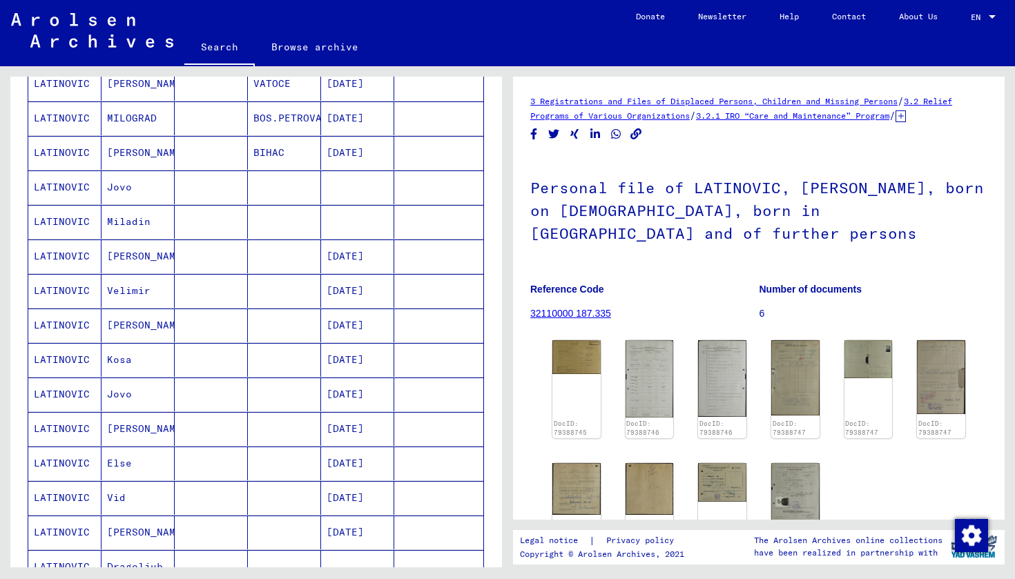
click at [87, 356] on mat-cell "LATINOVIC" at bounding box center [64, 360] width 73 height 34
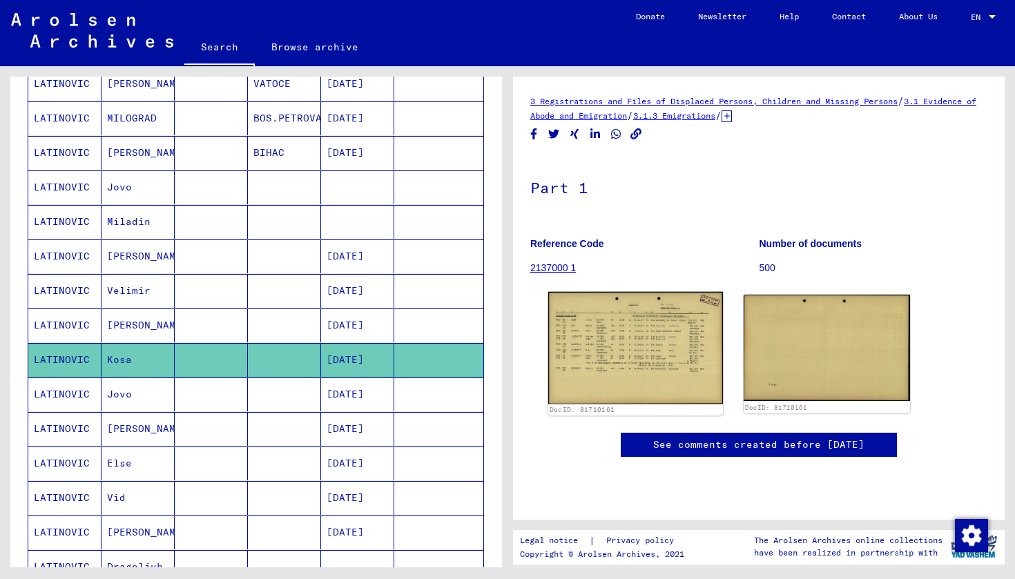
click at [633, 343] on img at bounding box center [635, 348] width 175 height 113
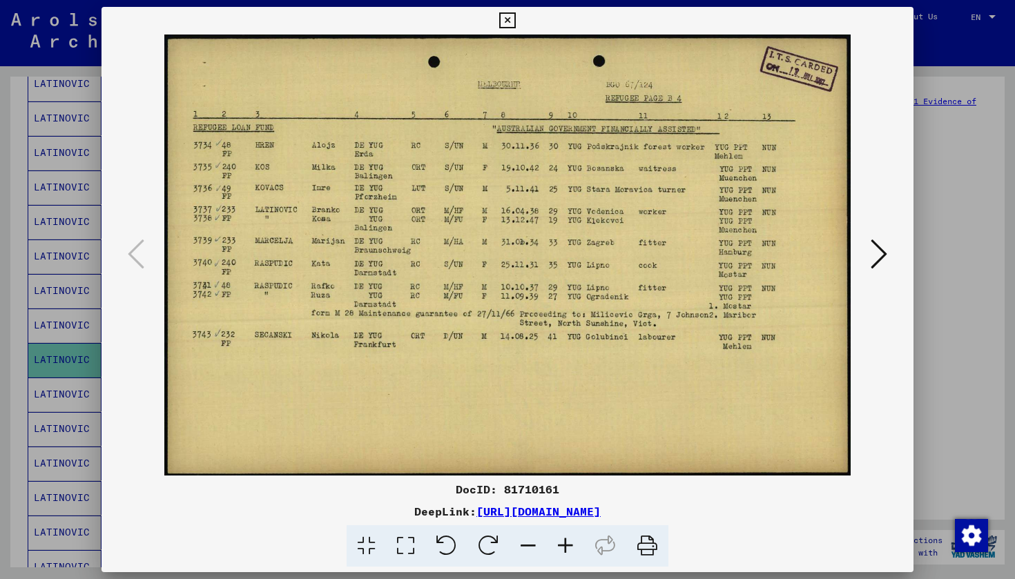
click at [883, 253] on icon at bounding box center [879, 254] width 17 height 33
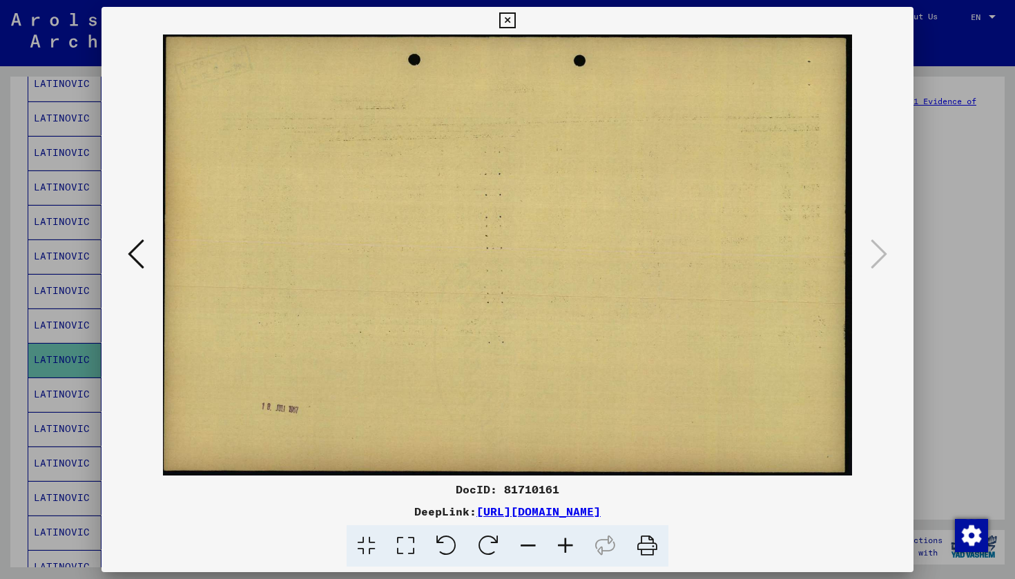
click at [515, 21] on icon at bounding box center [507, 20] width 16 height 17
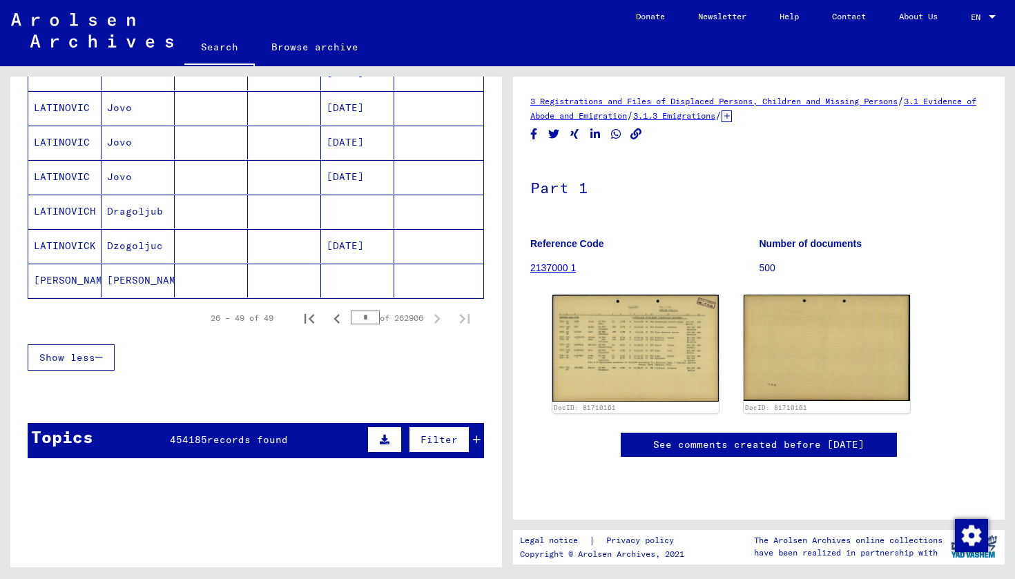
scroll to position [818, 0]
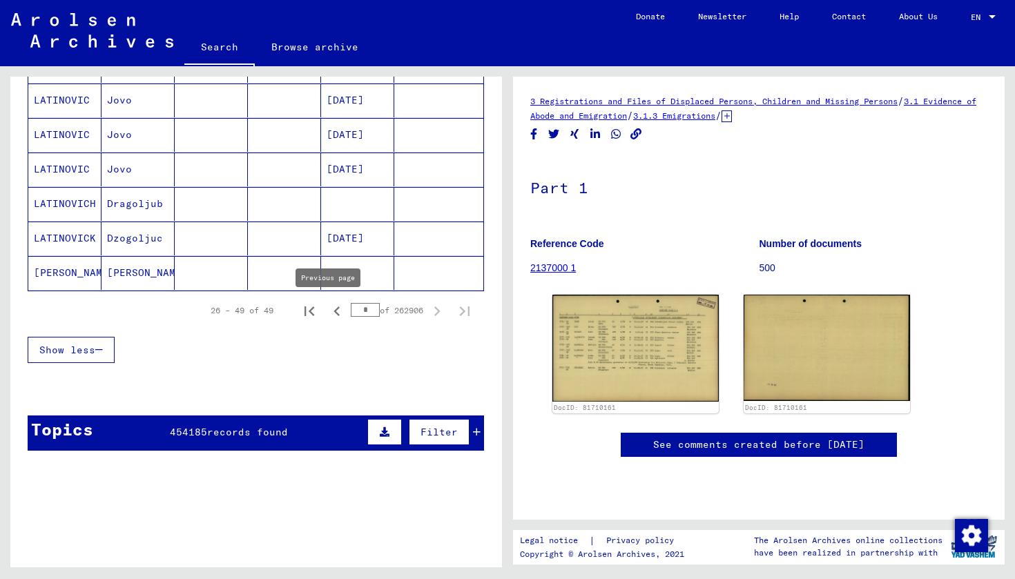
click at [328, 316] on icon "Previous page" at bounding box center [336, 311] width 19 height 19
type input "*"
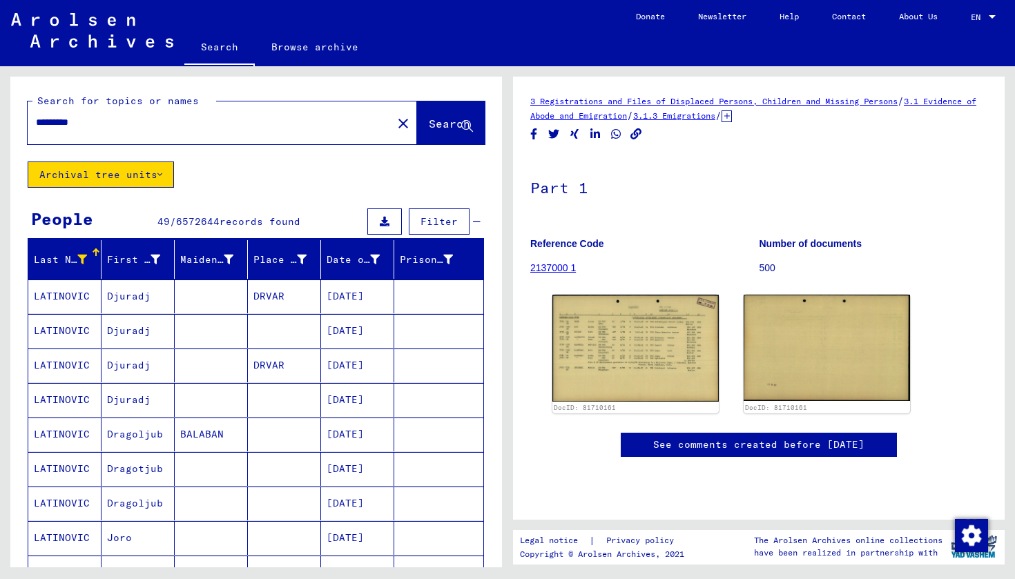
scroll to position [0, 0]
